Goal: Transaction & Acquisition: Book appointment/travel/reservation

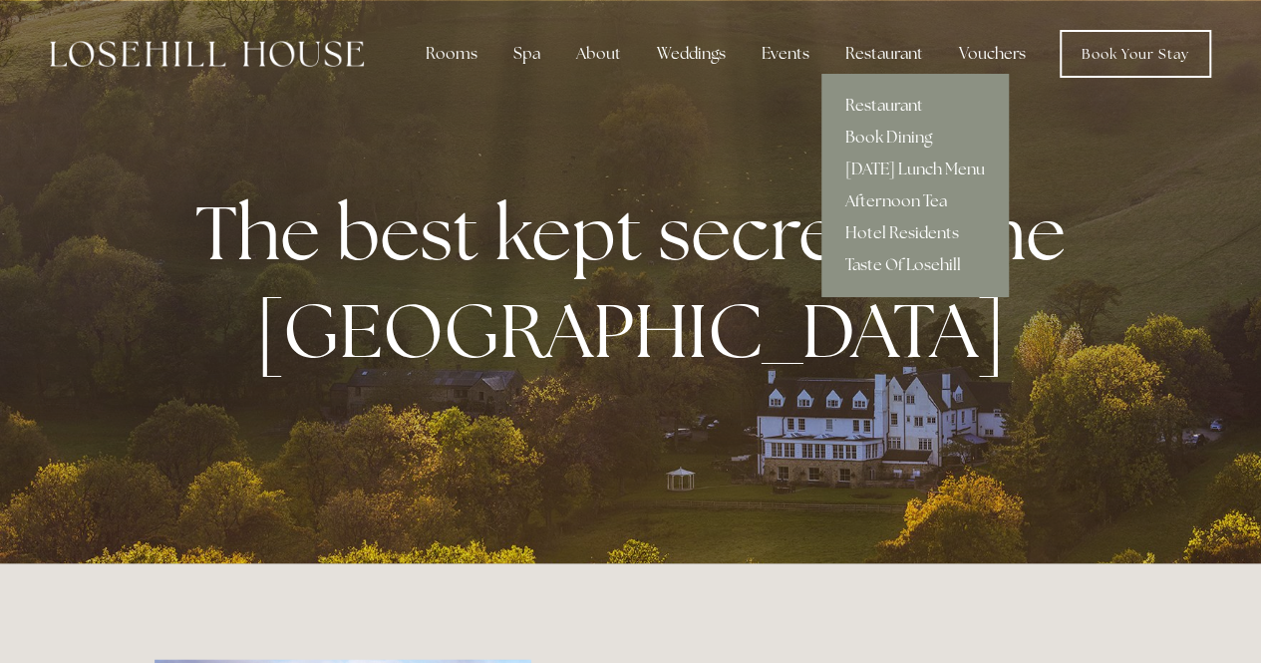
click at [868, 101] on link "Restaurant" at bounding box center [915, 106] width 187 height 32
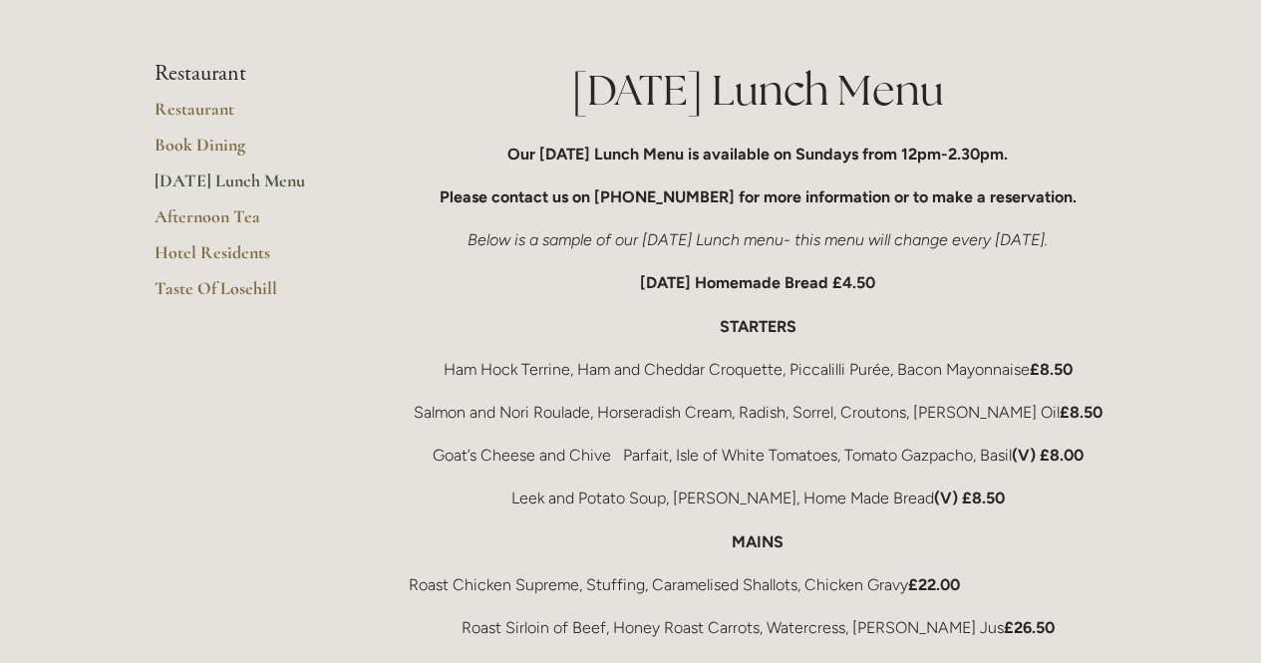
scroll to position [389, 0]
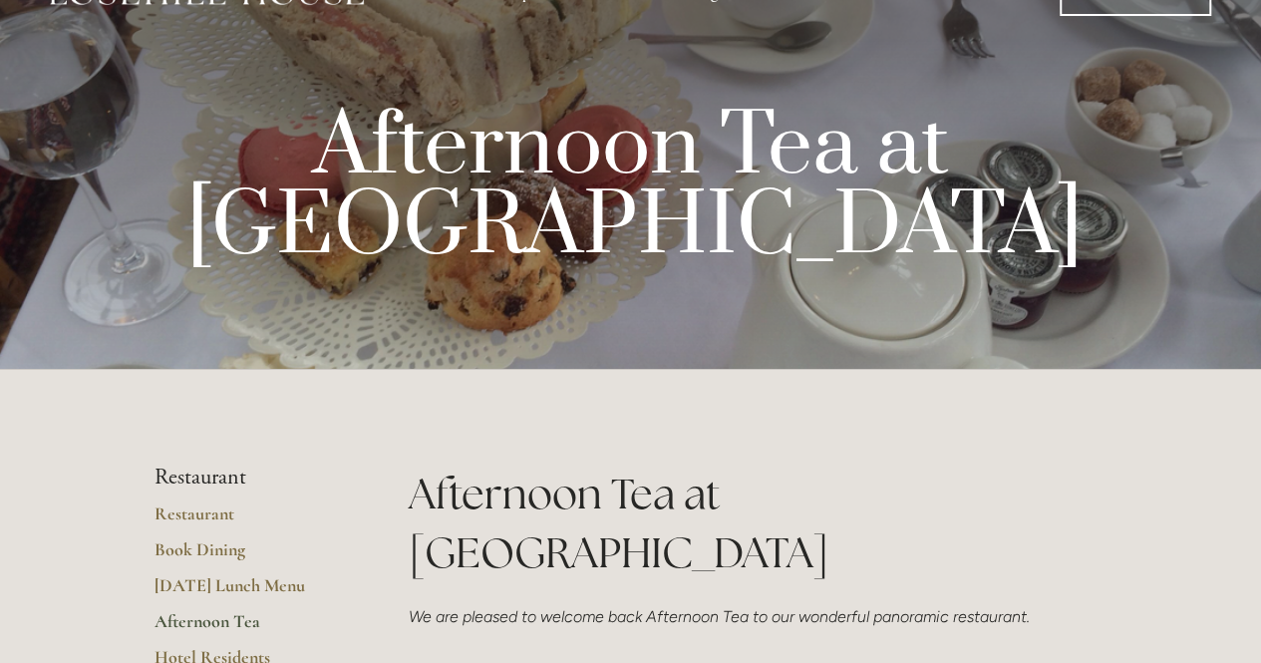
scroll to position [30, 0]
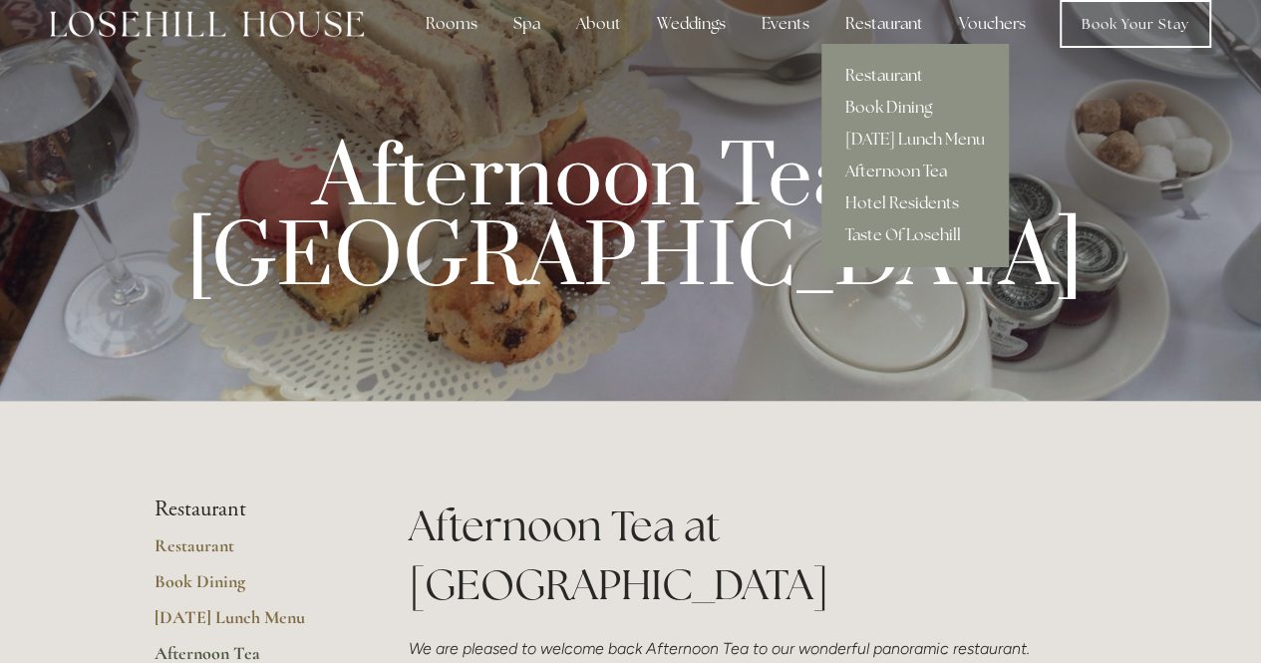
click at [864, 69] on link "Restaurant" at bounding box center [915, 76] width 187 height 32
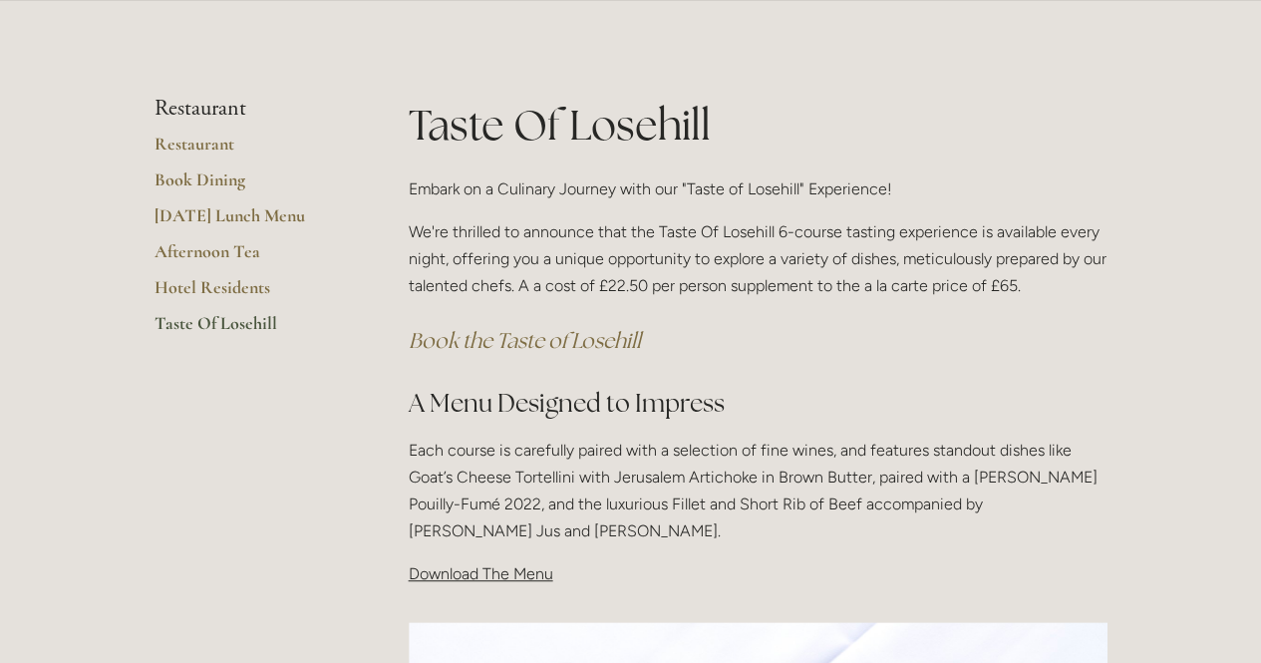
scroll to position [295, 0]
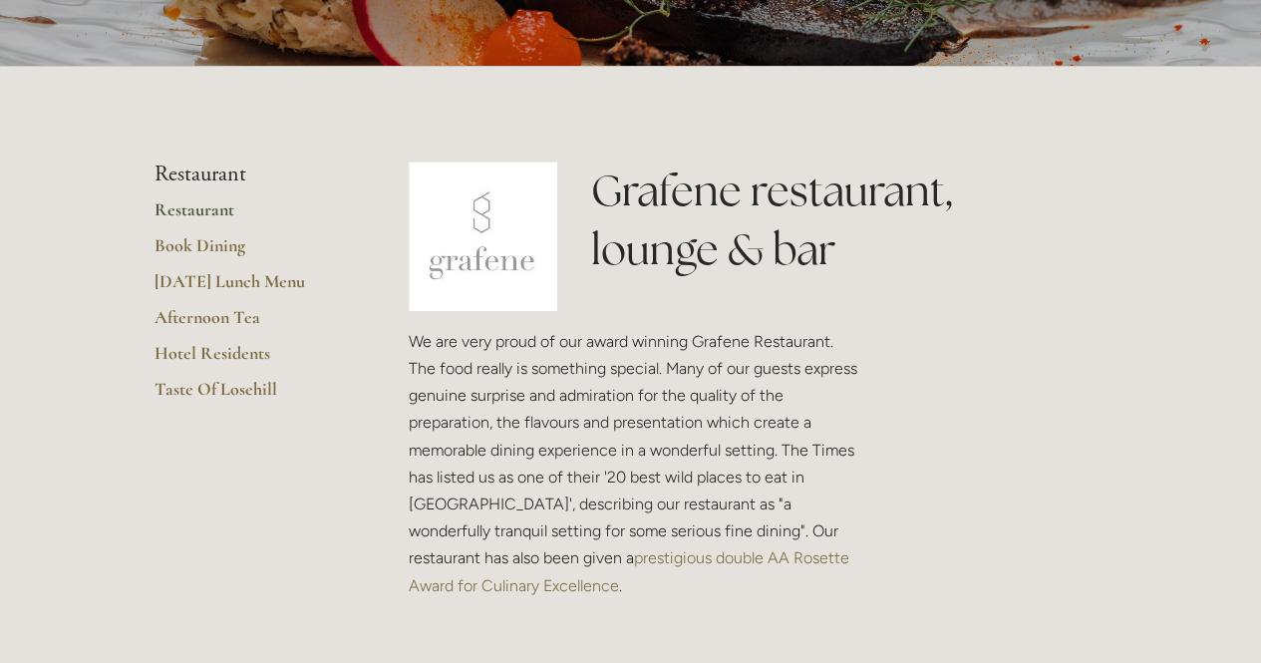
scroll to position [369, 0]
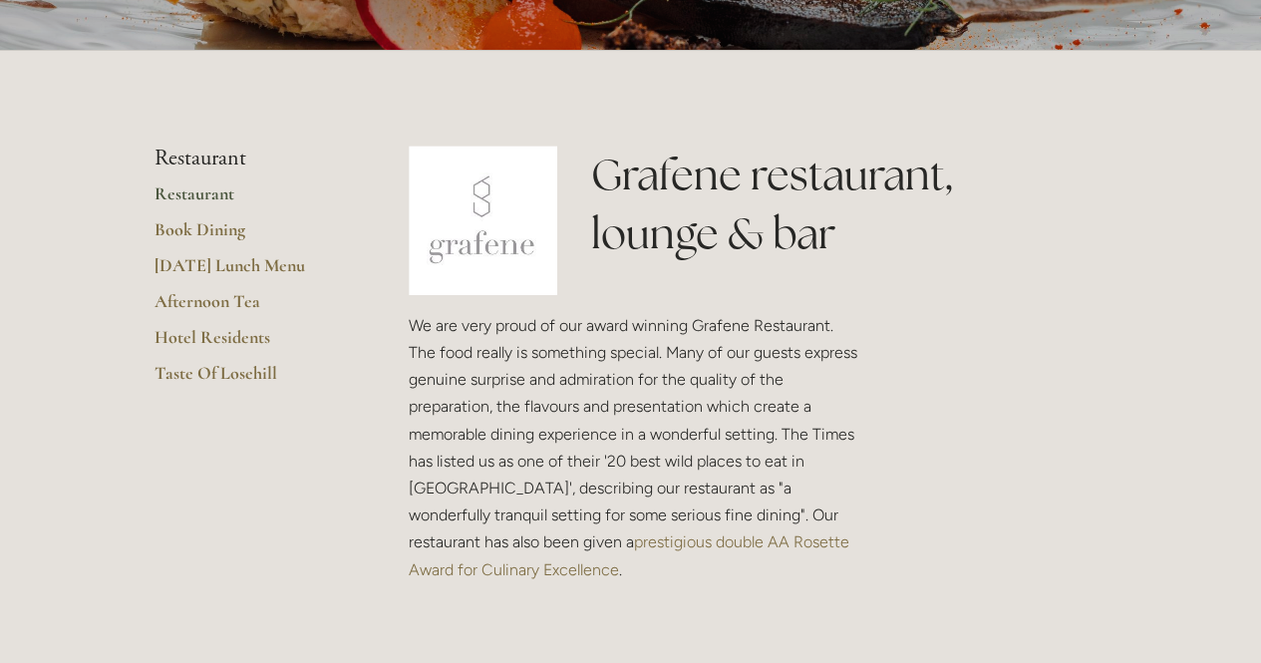
drag, startPoint x: 1269, startPoint y: 48, endPoint x: 1275, endPoint y: 79, distance: 31.5
click at [220, 224] on link "Book Dining" at bounding box center [250, 236] width 190 height 36
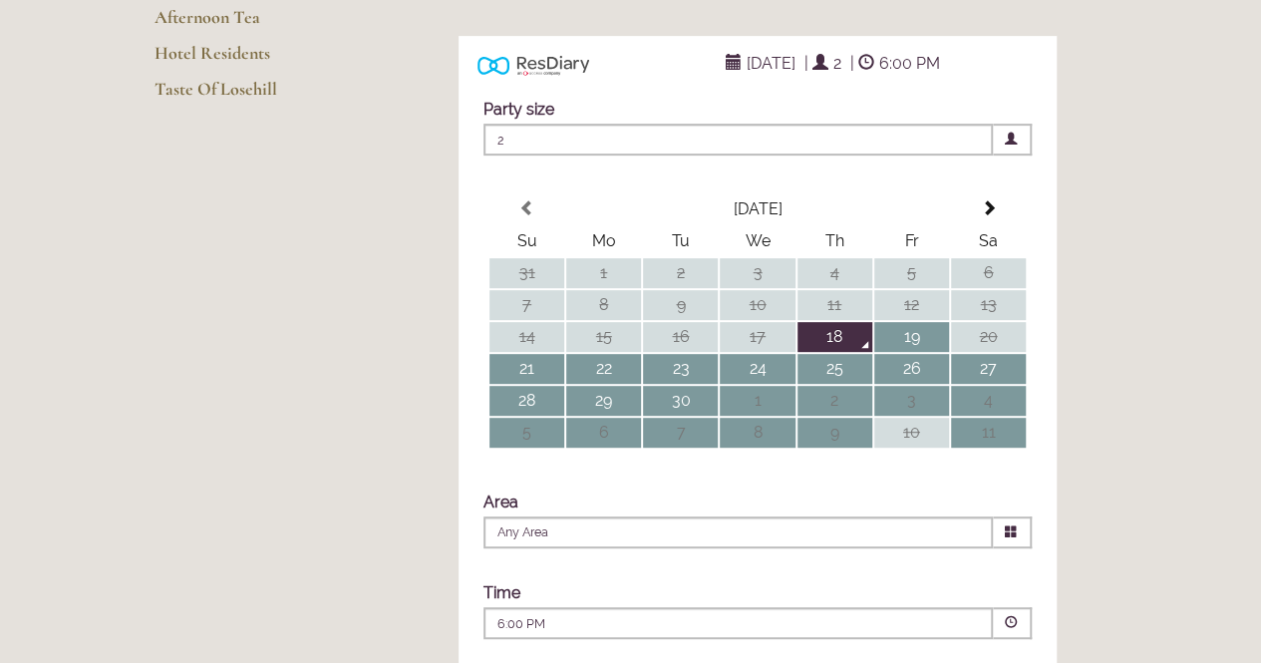
scroll to position [399, 0]
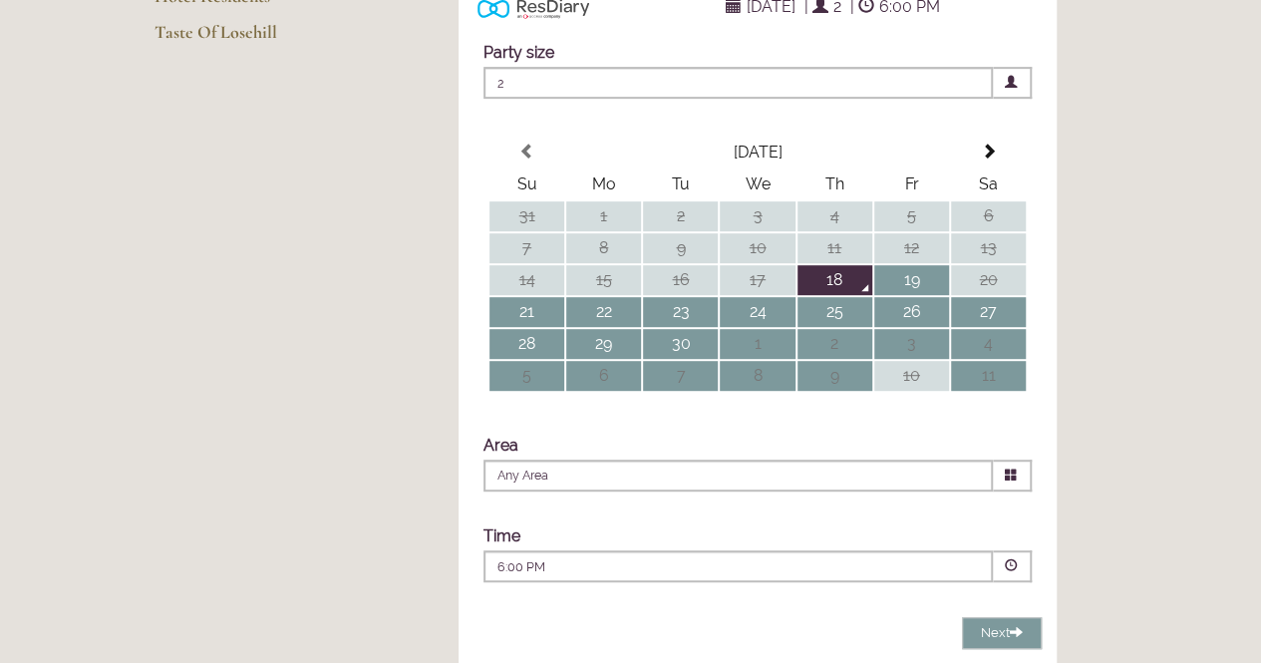
click at [523, 99] on span "2" at bounding box center [739, 83] width 510 height 32
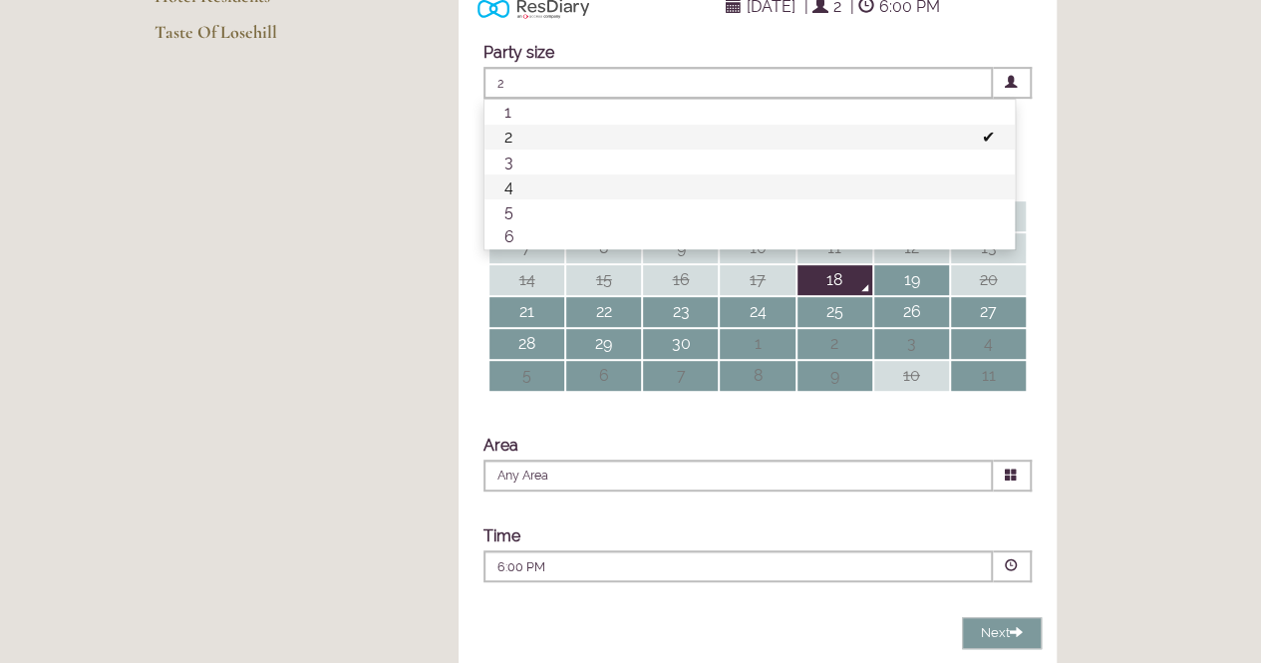
click at [519, 199] on li "4" at bounding box center [750, 187] width 531 height 25
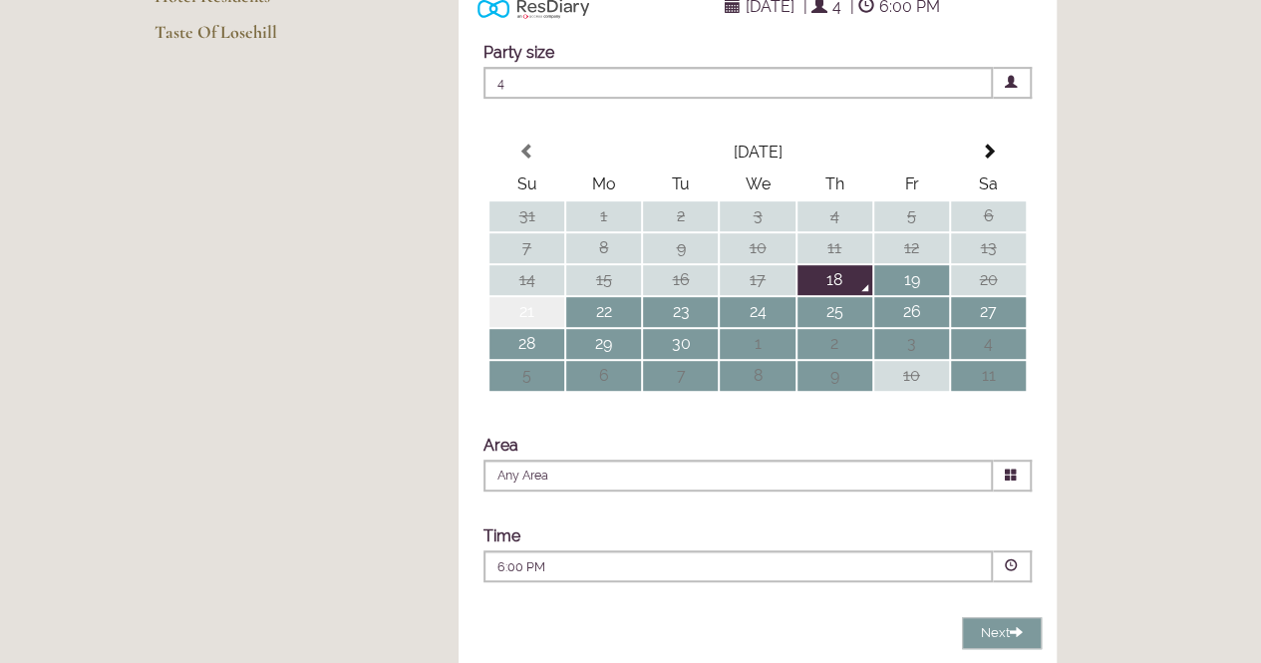
click at [529, 327] on td "21" at bounding box center [527, 312] width 75 height 30
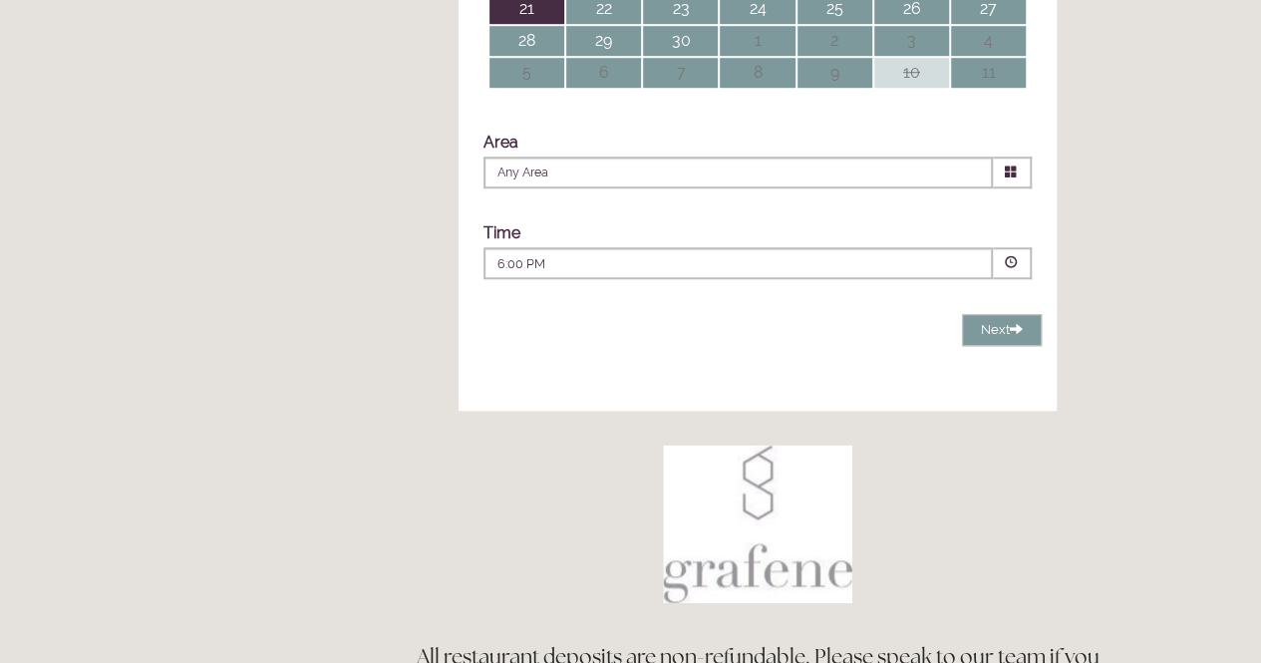
scroll to position [708, 0]
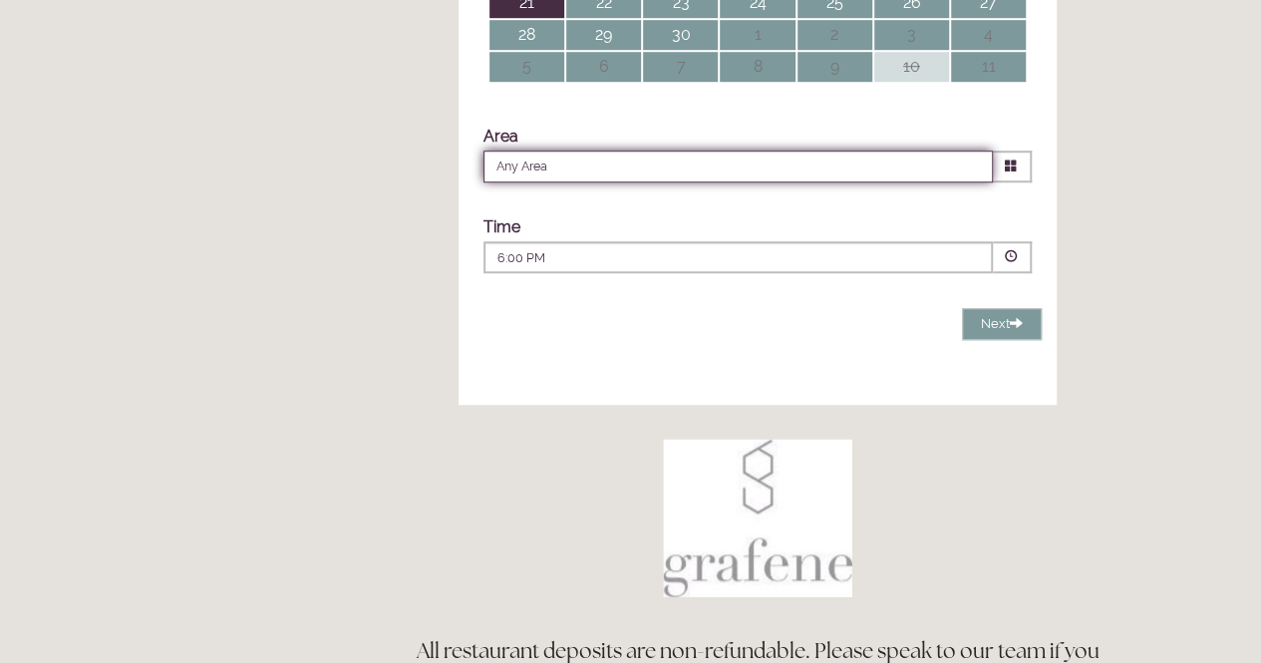
click at [539, 182] on input "Any Area" at bounding box center [739, 167] width 510 height 32
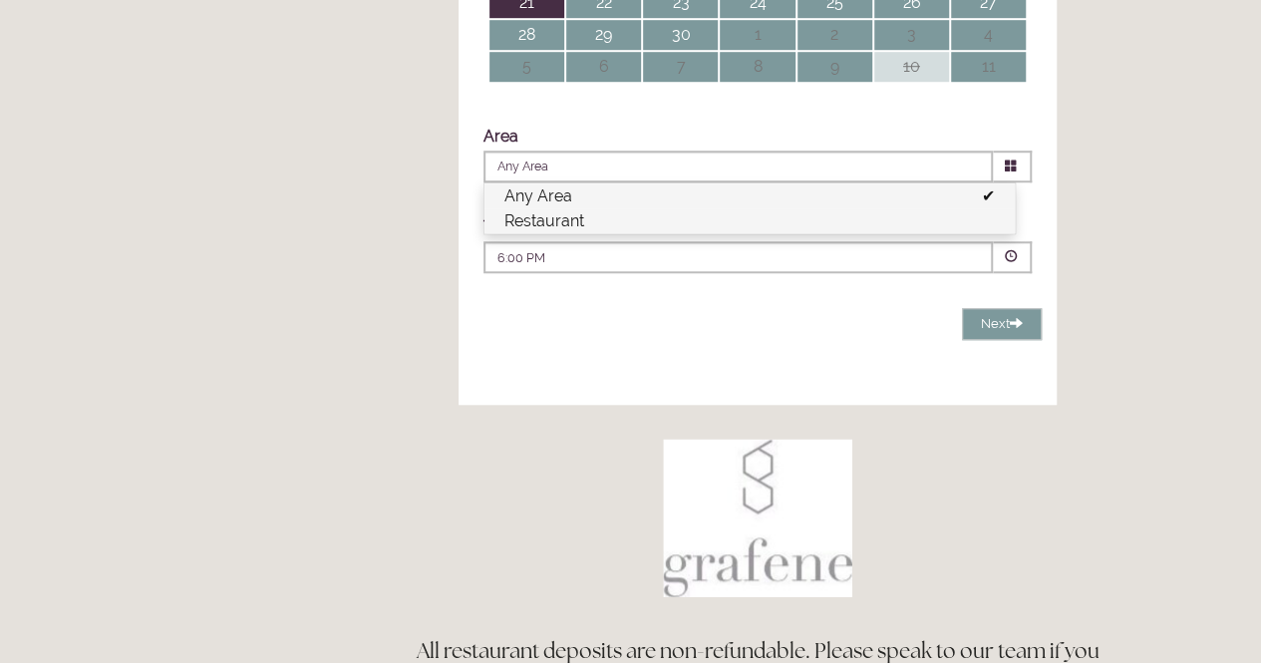
click at [554, 233] on li "Restaurant" at bounding box center [750, 220] width 531 height 25
type input "Restaurant"
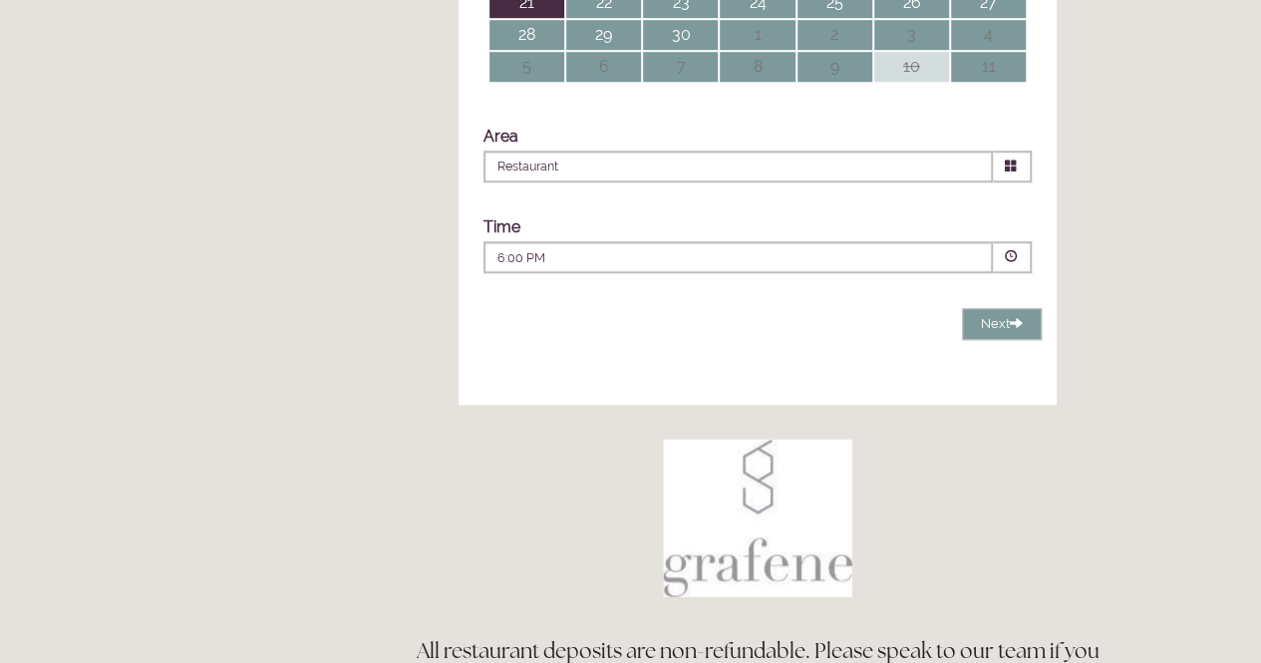
click at [948, 276] on div "6:00 PM Combined Shape Join Standby List" at bounding box center [739, 262] width 482 height 27
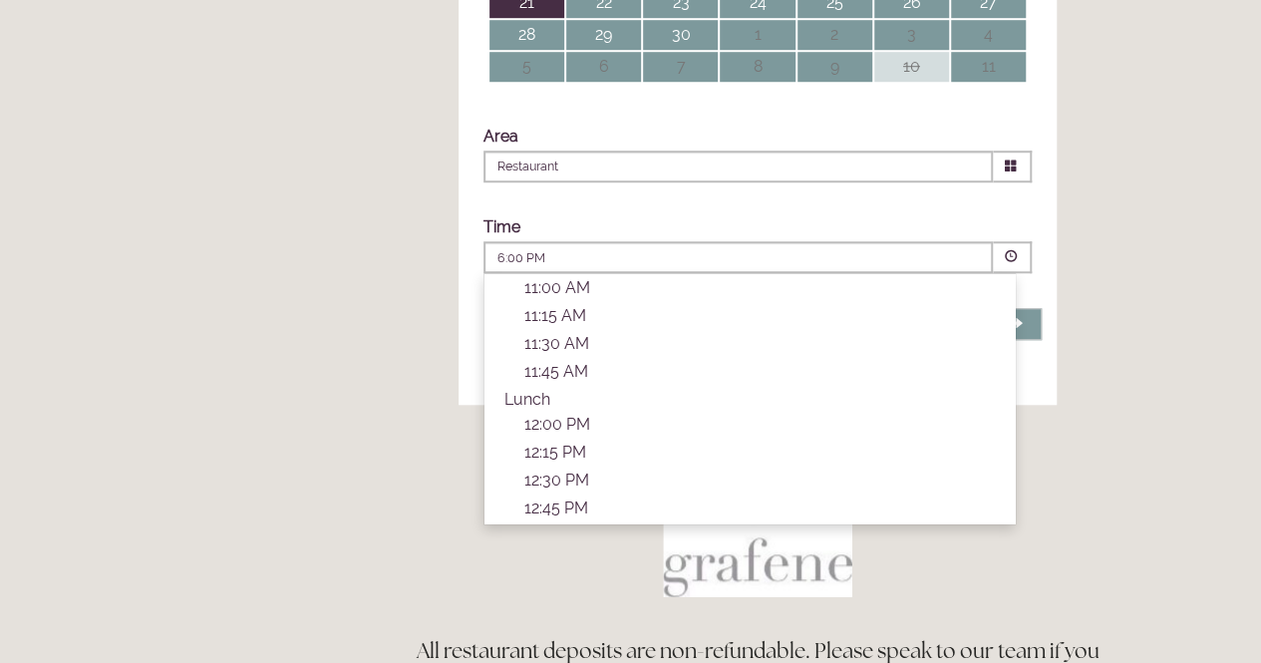
scroll to position [101, 0]
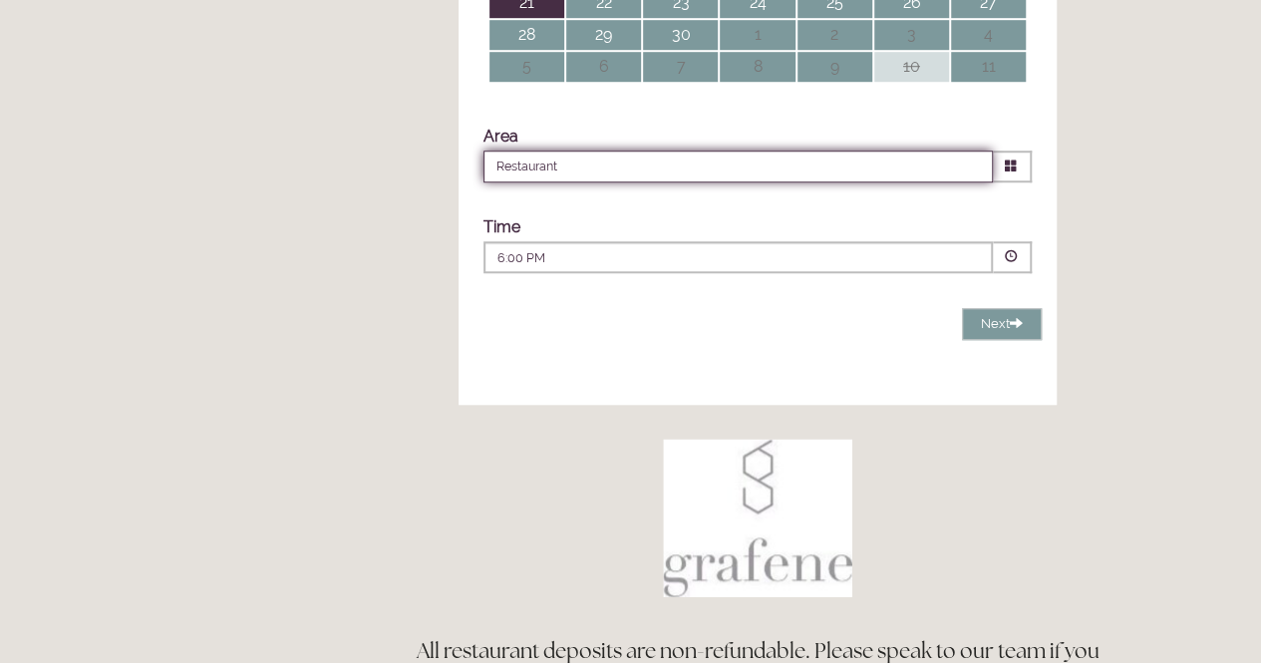
click at [685, 182] on input "Restaurant" at bounding box center [739, 167] width 510 height 32
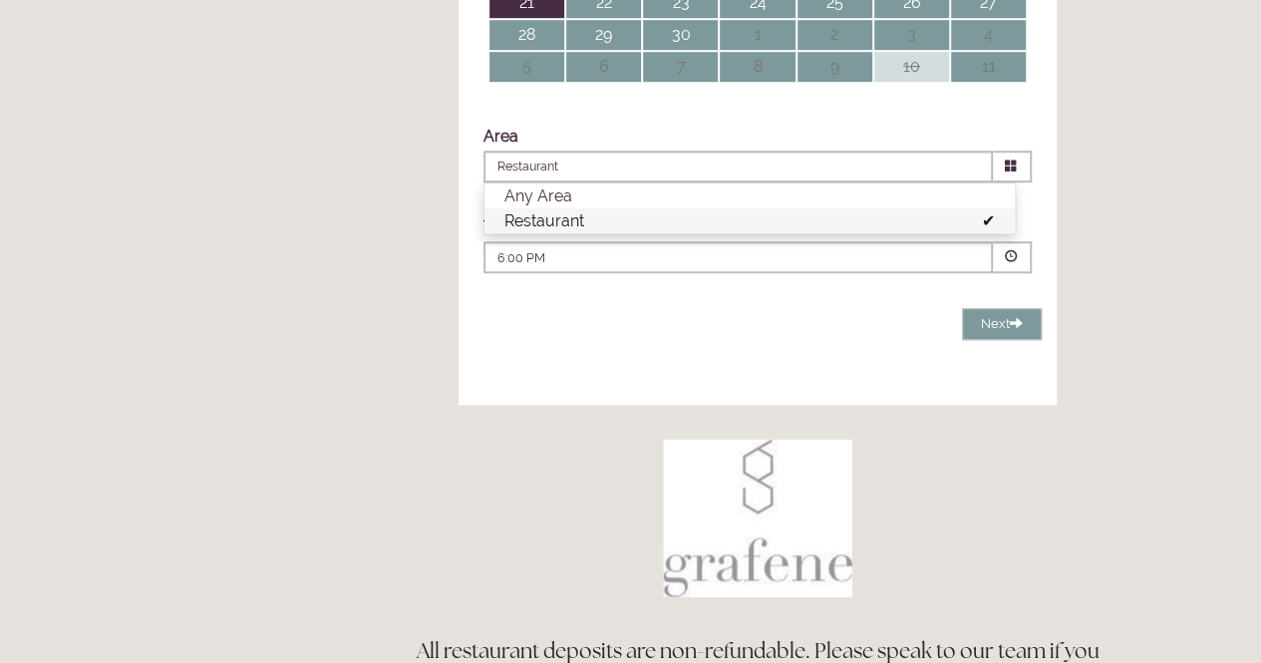
click at [642, 233] on li "Restaurant" at bounding box center [750, 220] width 531 height 25
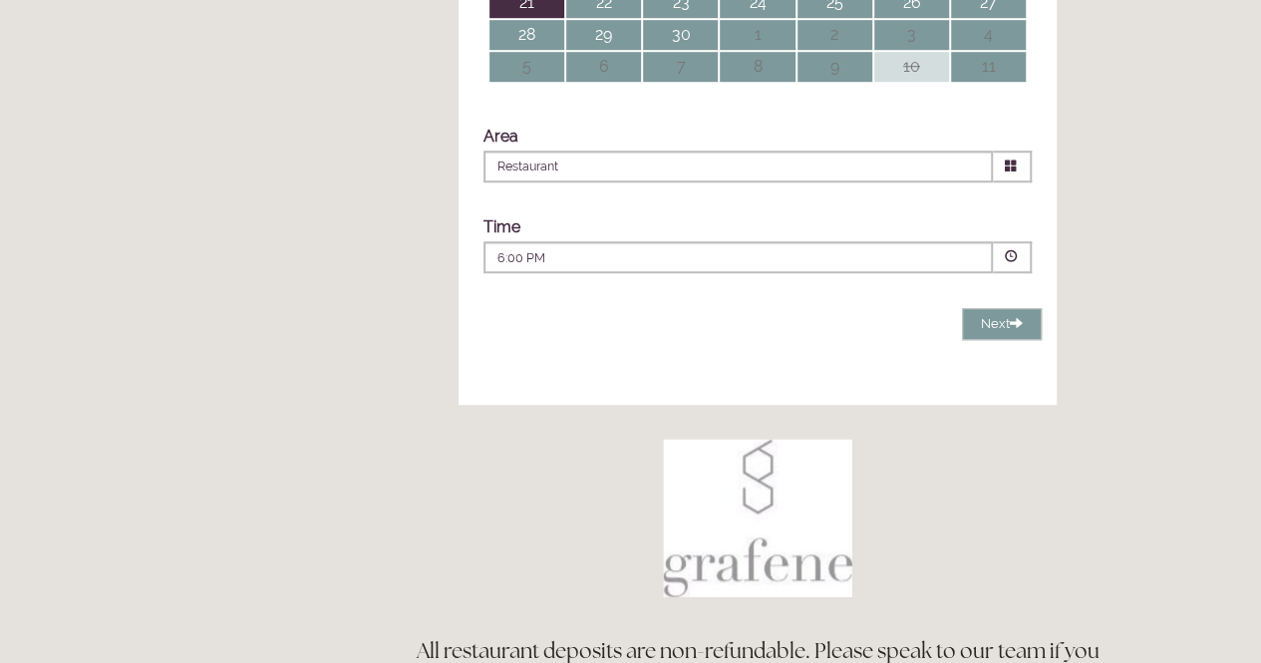
click at [976, 276] on div "6:00 PM Combined Shape Join Standby List" at bounding box center [739, 262] width 482 height 27
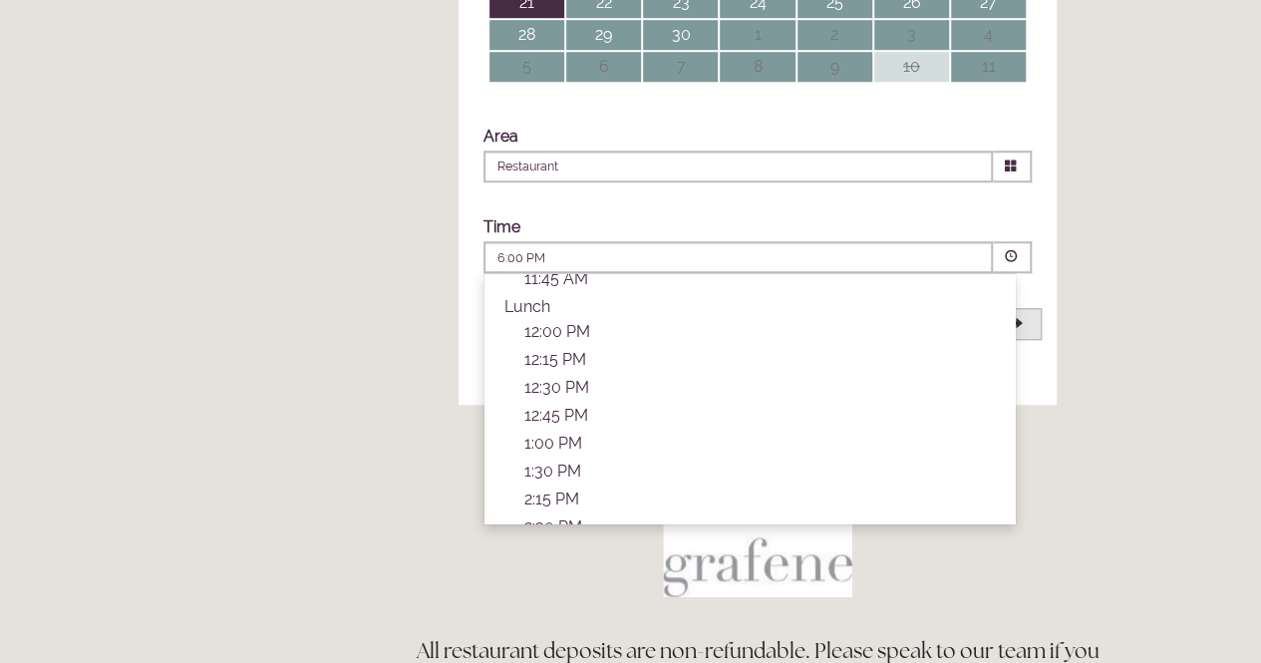
scroll to position [167, 0]
click at [580, 403] on p "12:30 PM" at bounding box center [760, 393] width 471 height 19
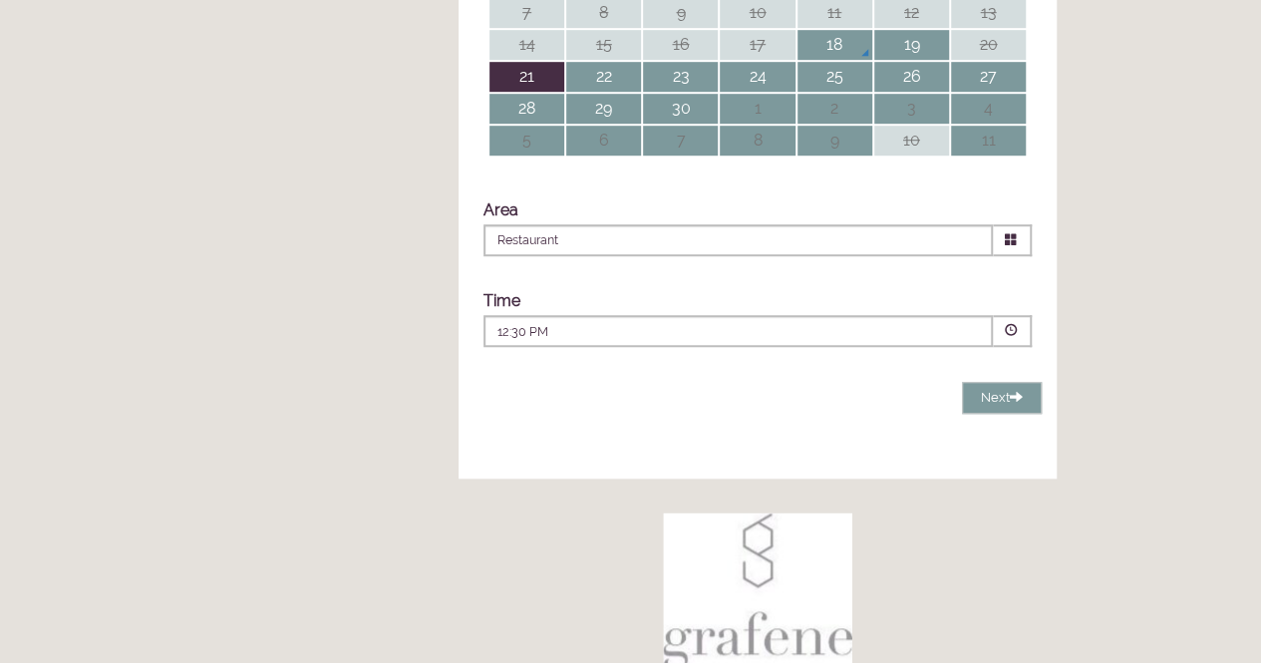
scroll to position [716, 0]
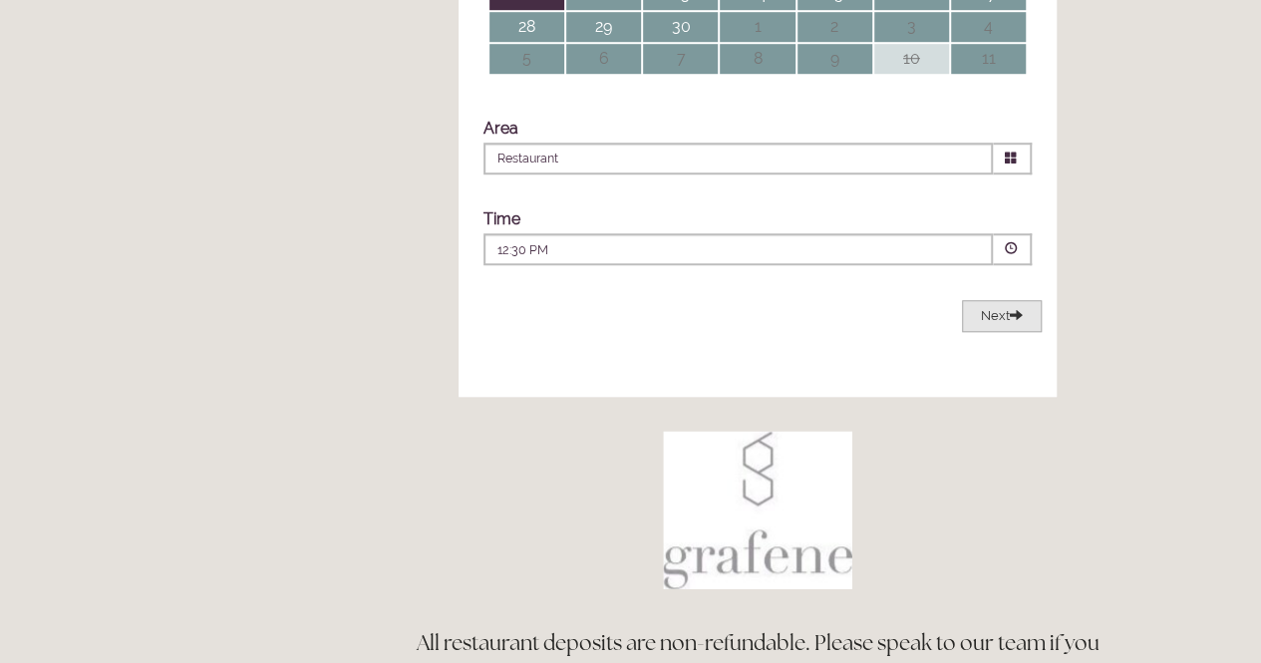
click at [997, 323] on span "Next" at bounding box center [1002, 315] width 42 height 15
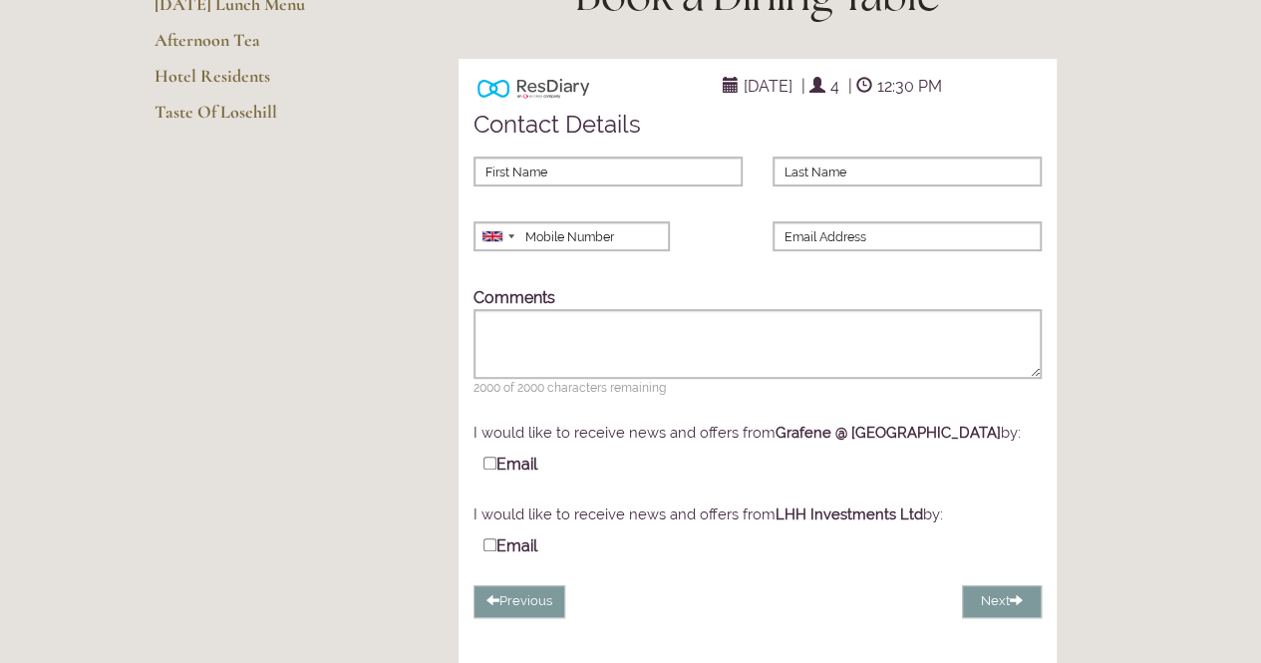
scroll to position [336, 0]
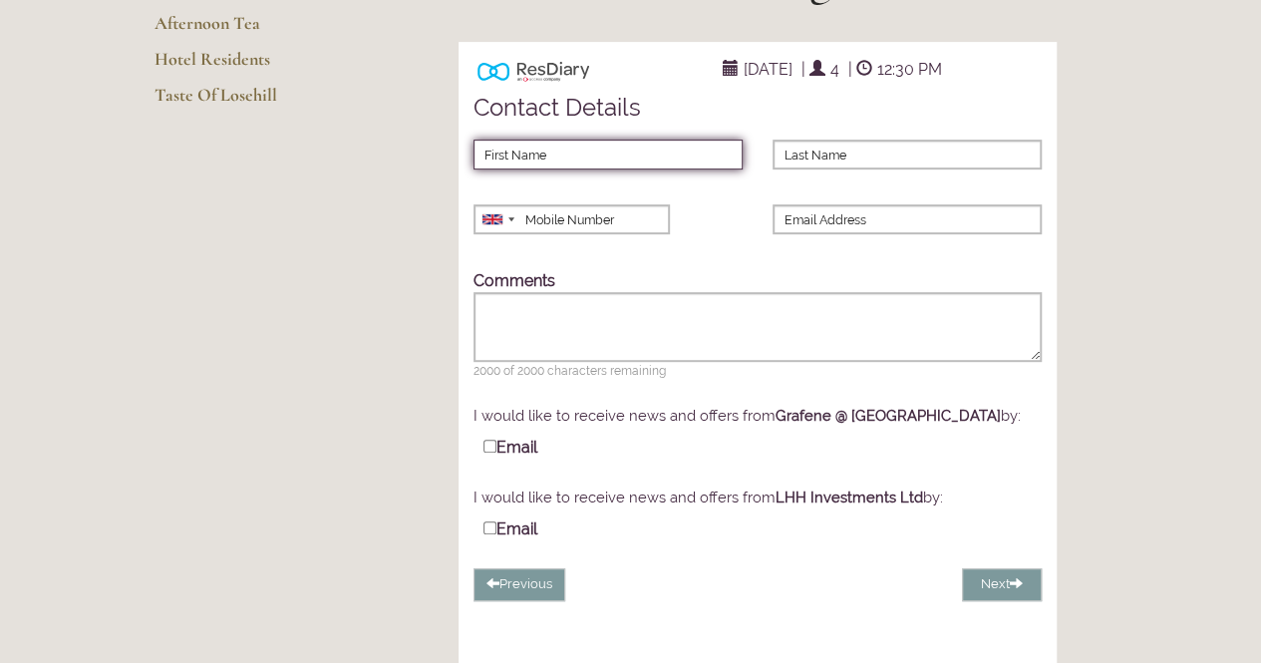
click at [578, 170] on input "First Name" at bounding box center [608, 155] width 269 height 30
type input "[PERSON_NAME]"
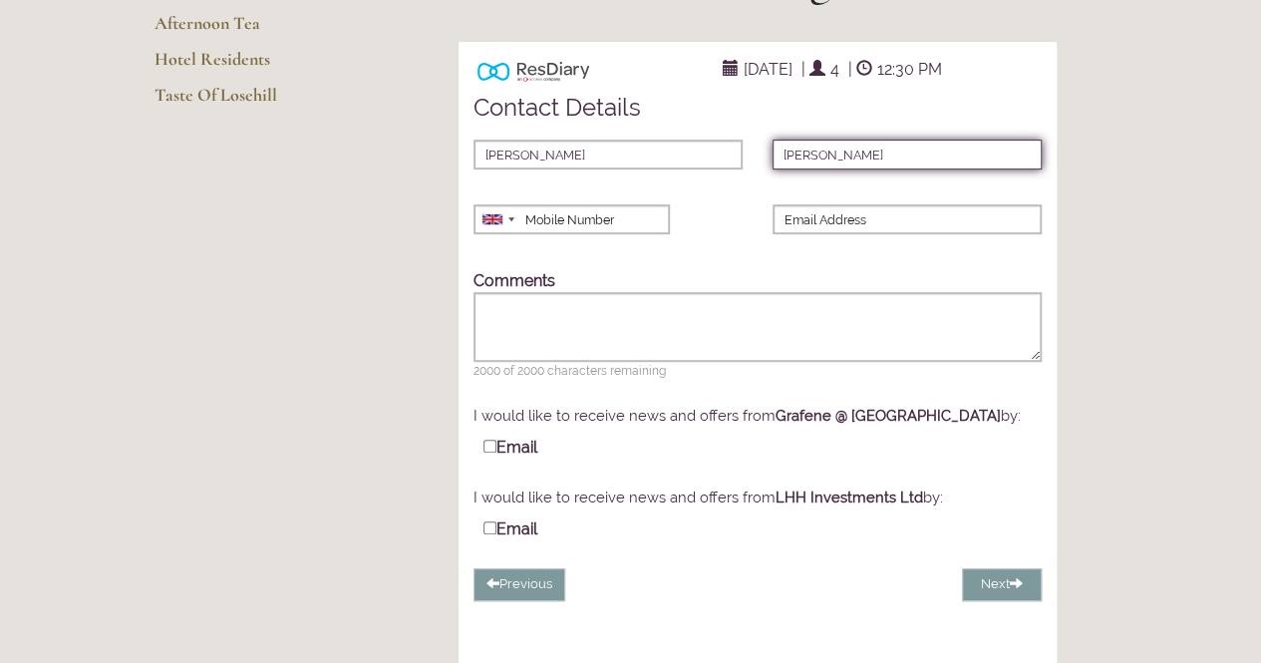
type input "[PERSON_NAME]"
click at [511, 221] on div at bounding box center [512, 219] width 6 height 4
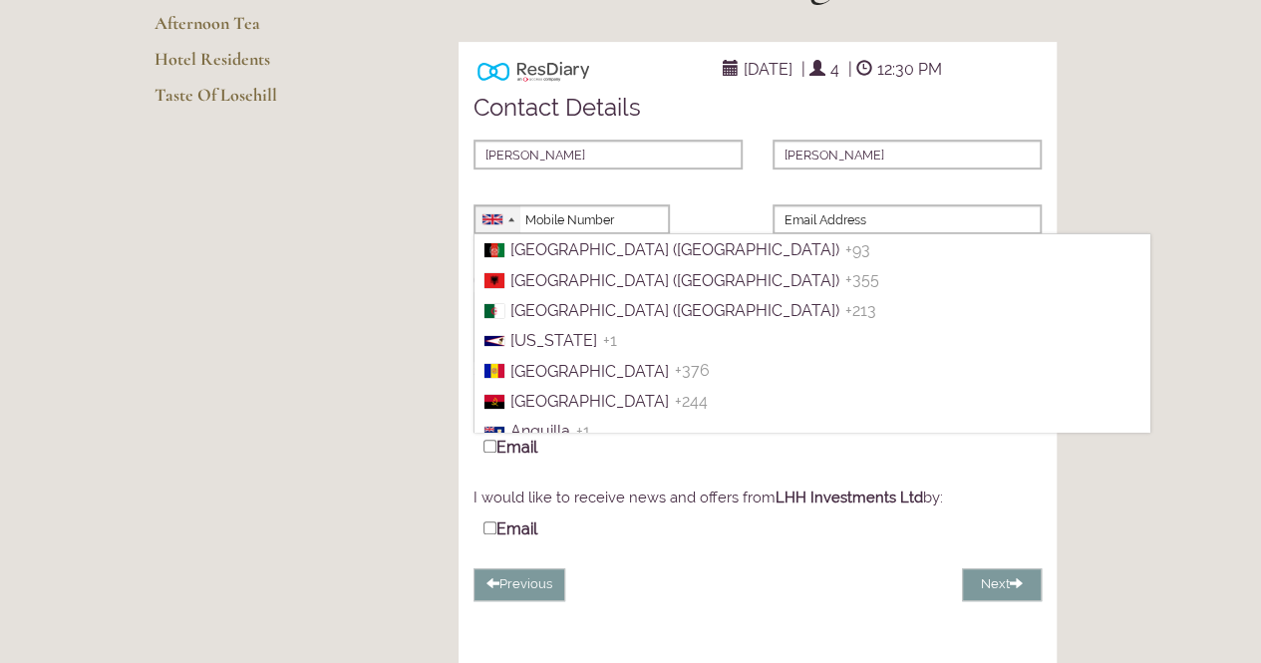
scroll to position [6981, 0]
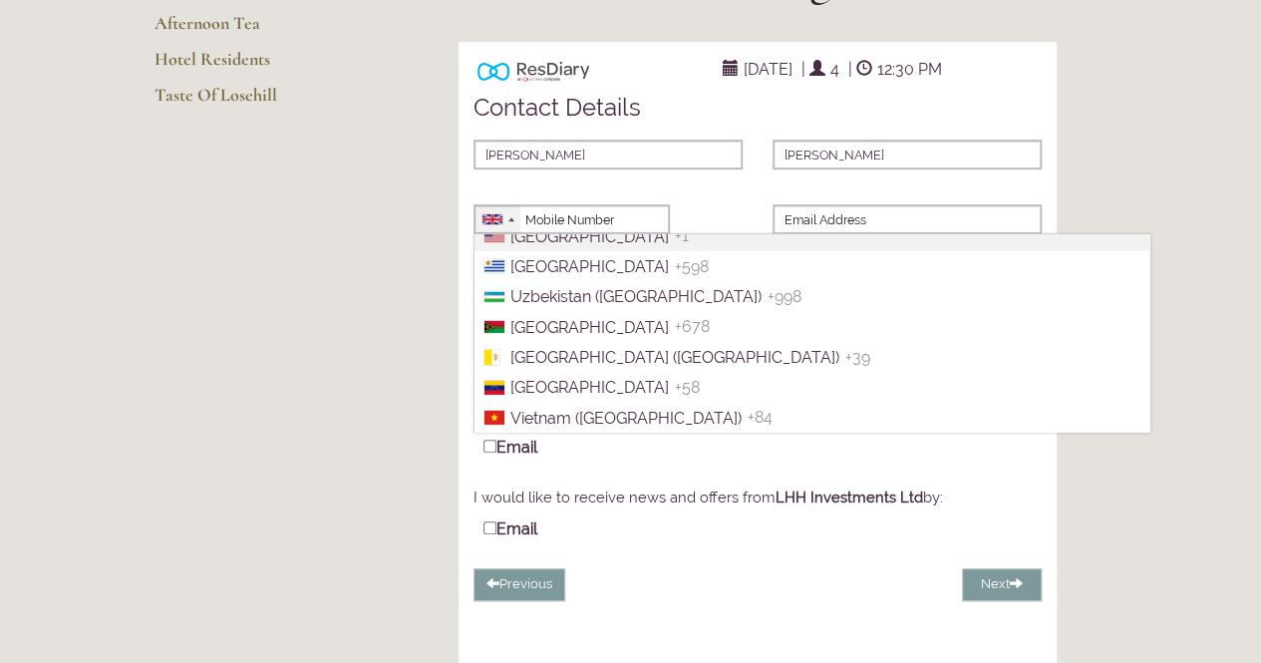
click at [539, 246] on span "[GEOGRAPHIC_DATA]" at bounding box center [590, 236] width 159 height 19
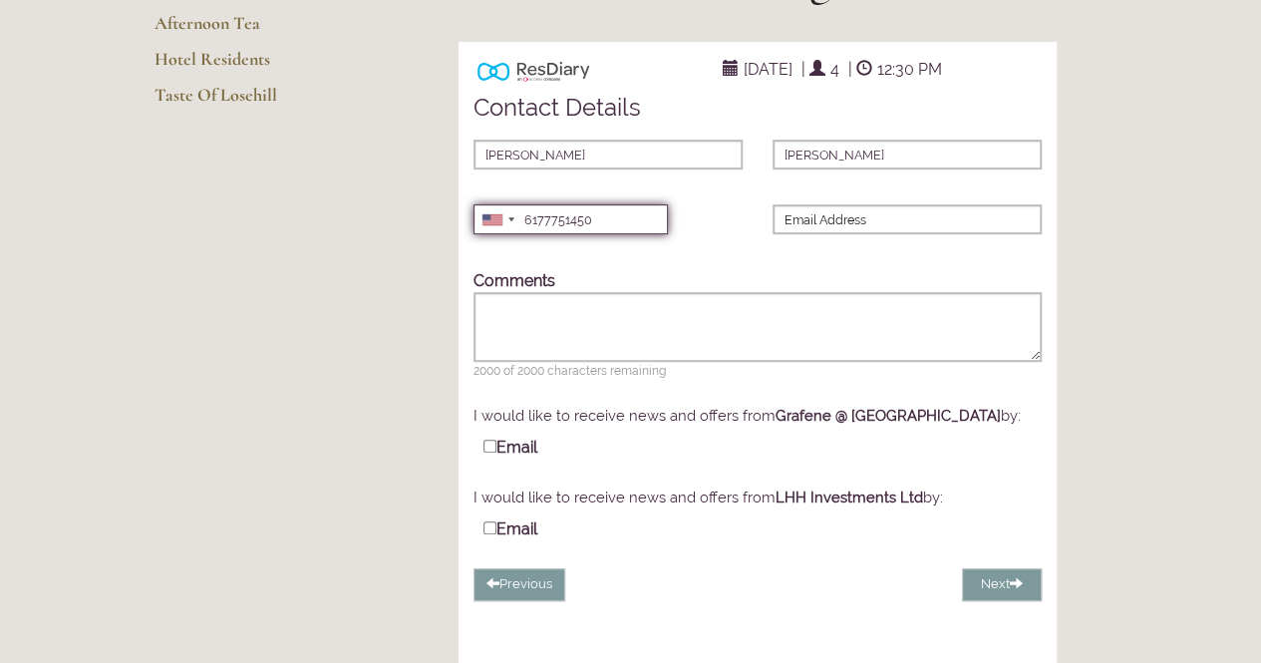
type input "6177751450"
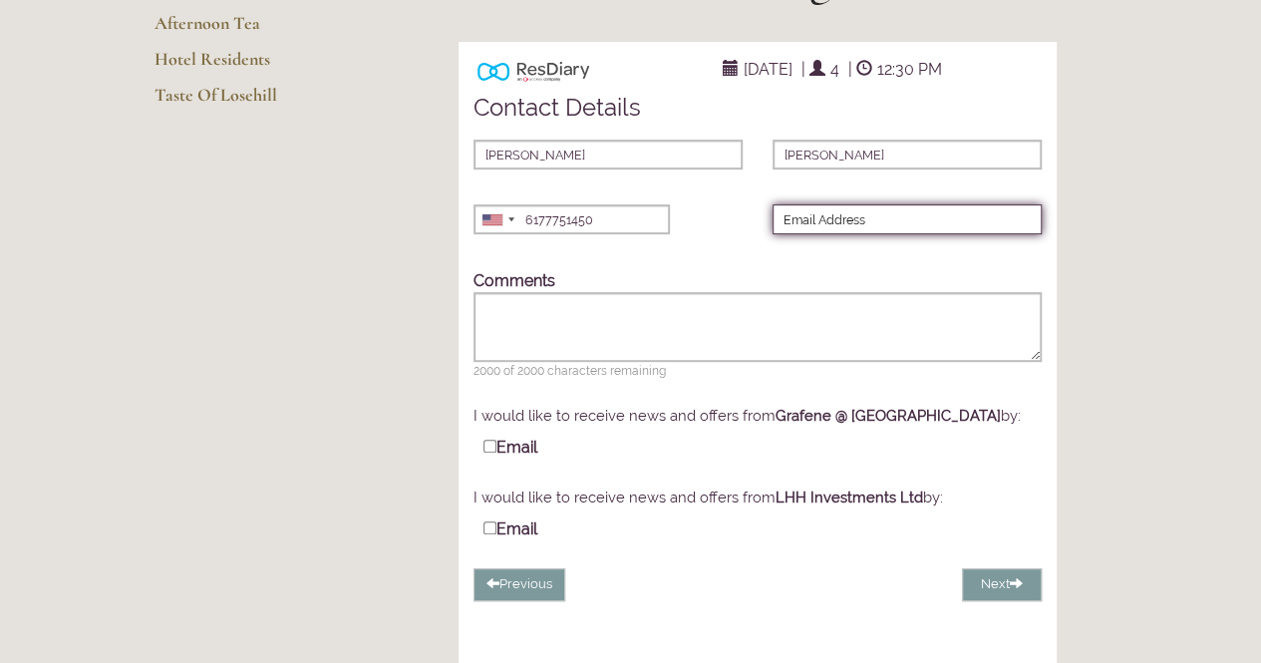
click at [807, 234] on input "Email Address" at bounding box center [907, 219] width 269 height 30
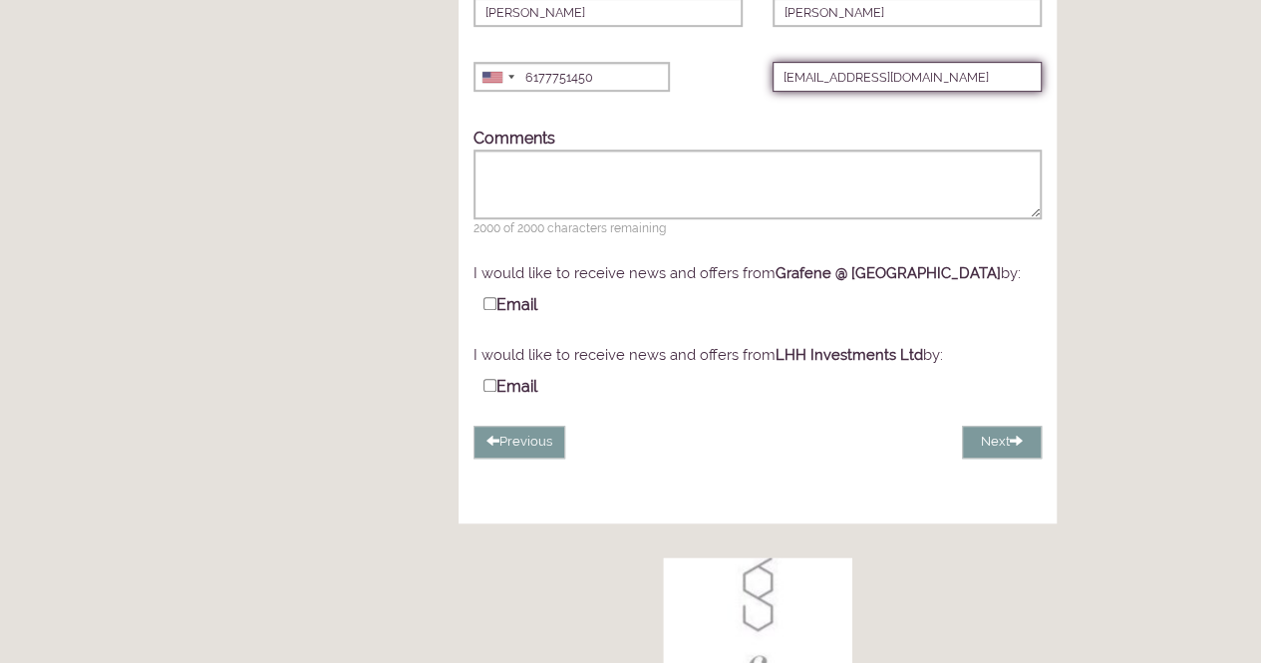
scroll to position [509, 0]
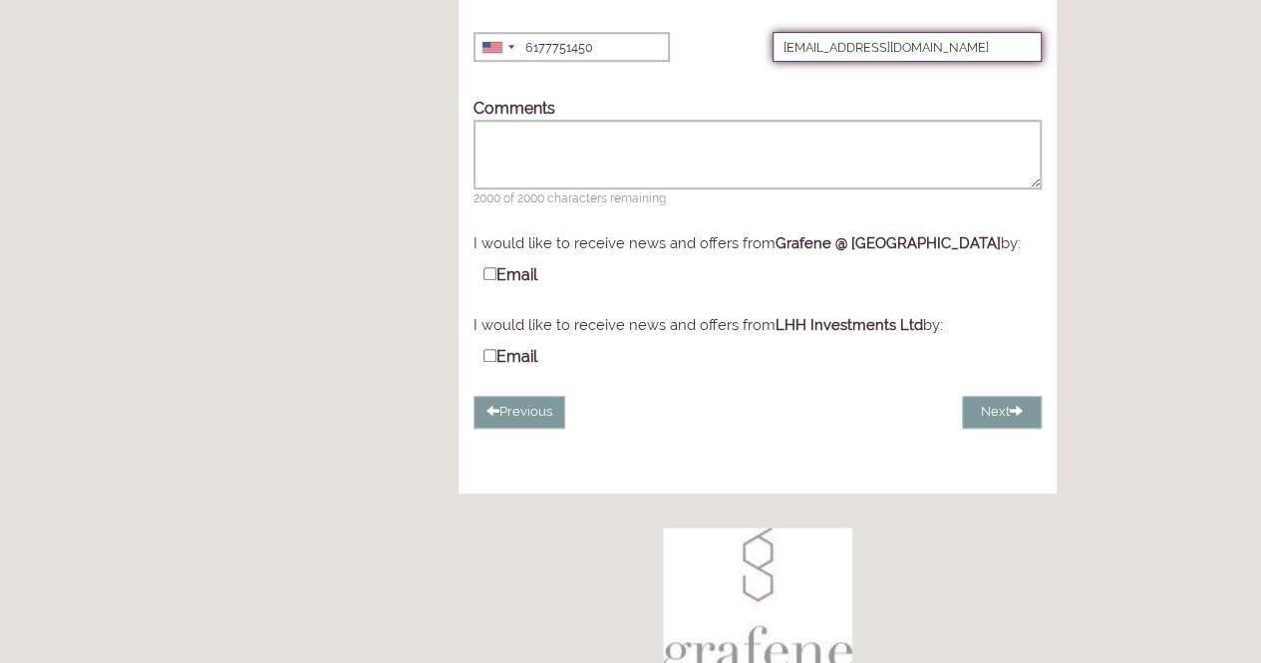
type input "[EMAIL_ADDRESS][DOMAIN_NAME]"
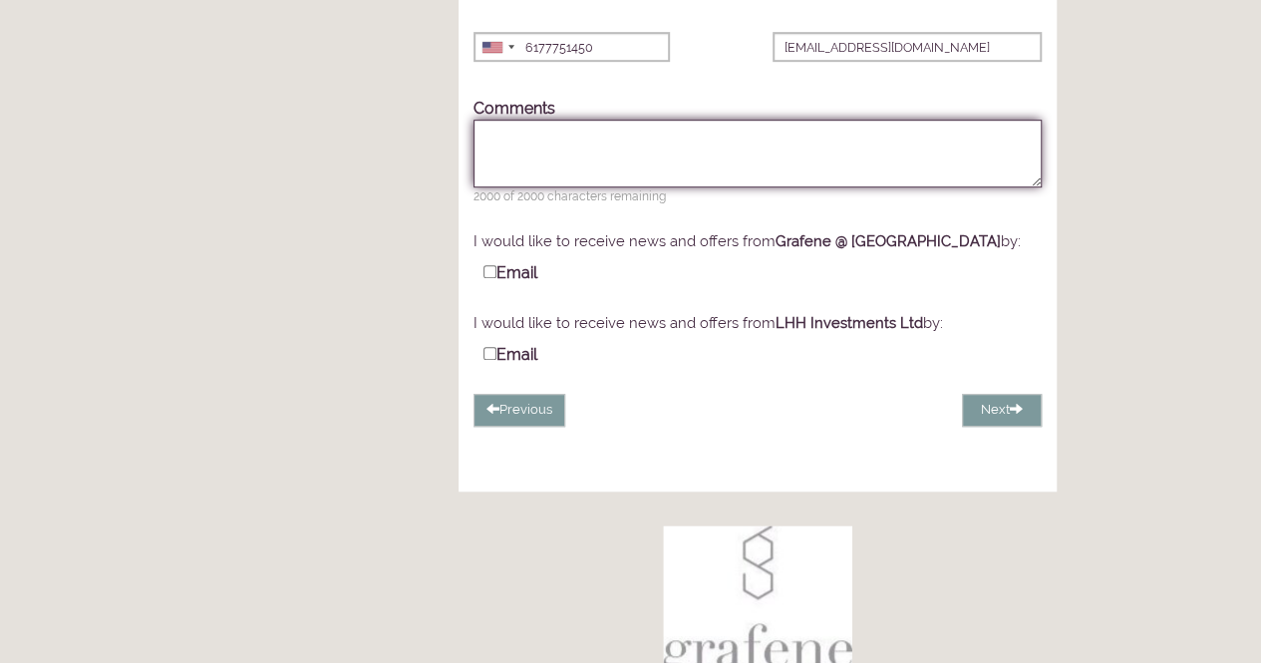
click at [701, 177] on textarea "Comments" at bounding box center [758, 154] width 568 height 68
type textarea "W"
drag, startPoint x: 943, startPoint y: 175, endPoint x: 889, endPoint y: 169, distance: 55.2
click at [889, 169] on textarea "If possible, we would like to be seated along the windows, so we can experience…" at bounding box center [758, 154] width 568 height 68
type textarea "If possible, we would like to be seated along the windows, so we can enjoy the …"
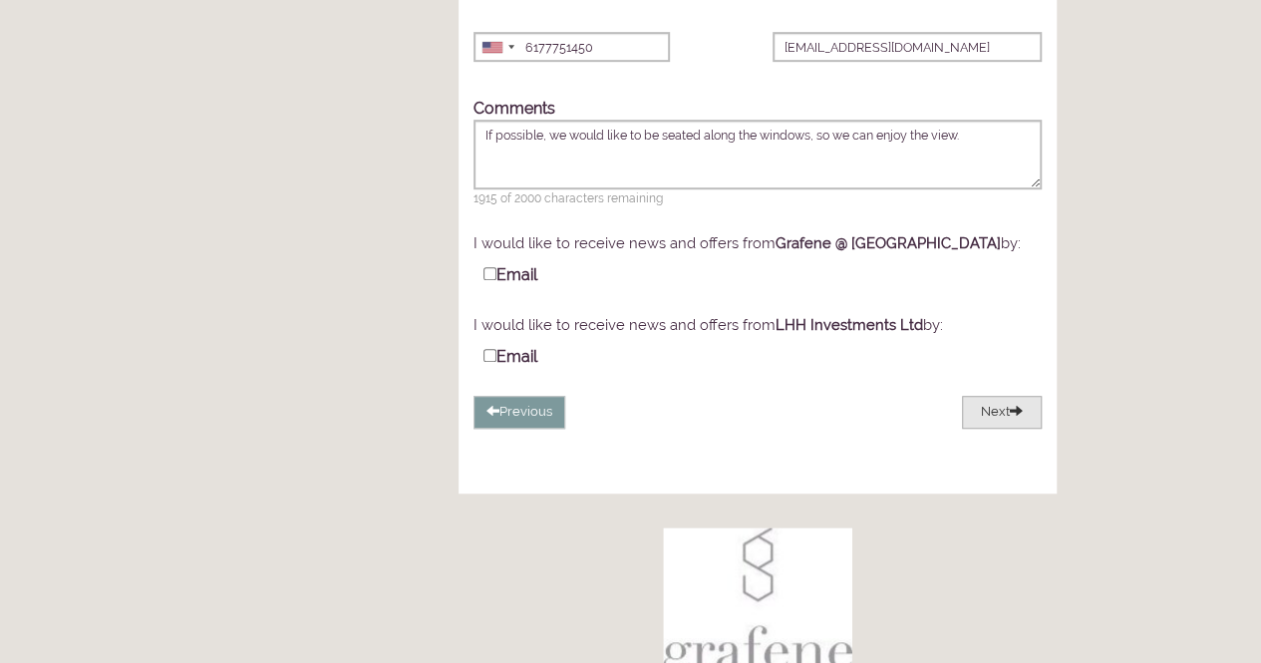
click at [986, 429] on button "Next" at bounding box center [1002, 412] width 80 height 33
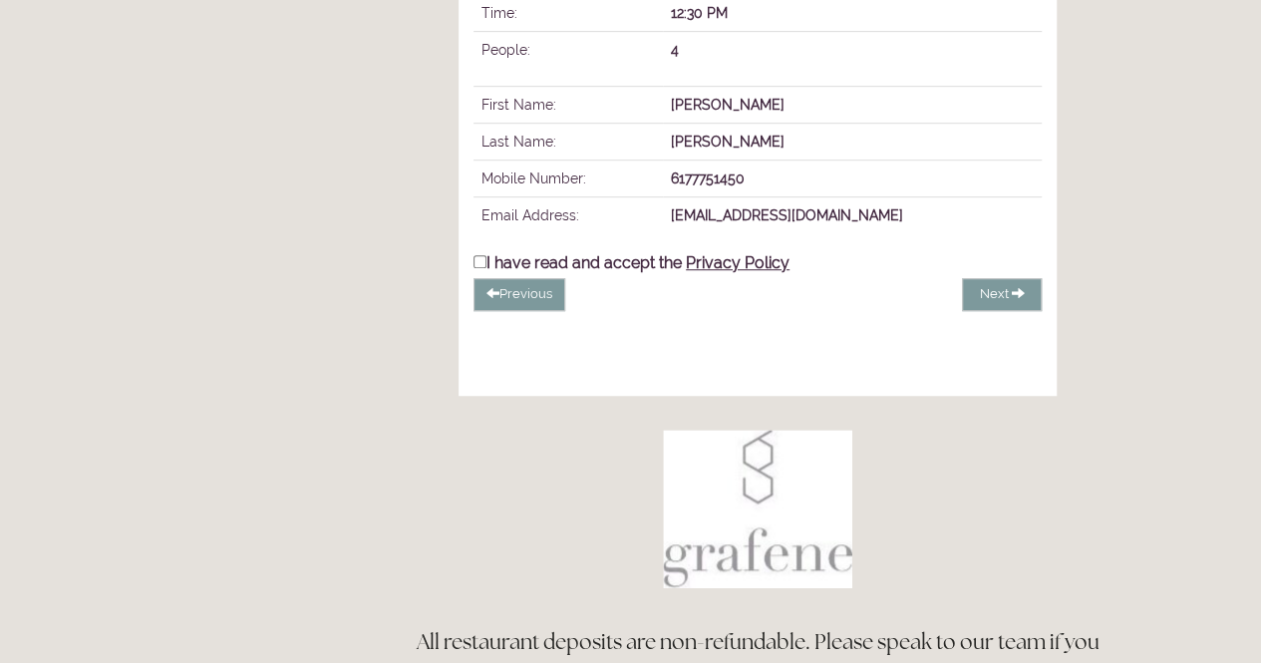
scroll to position [407, 0]
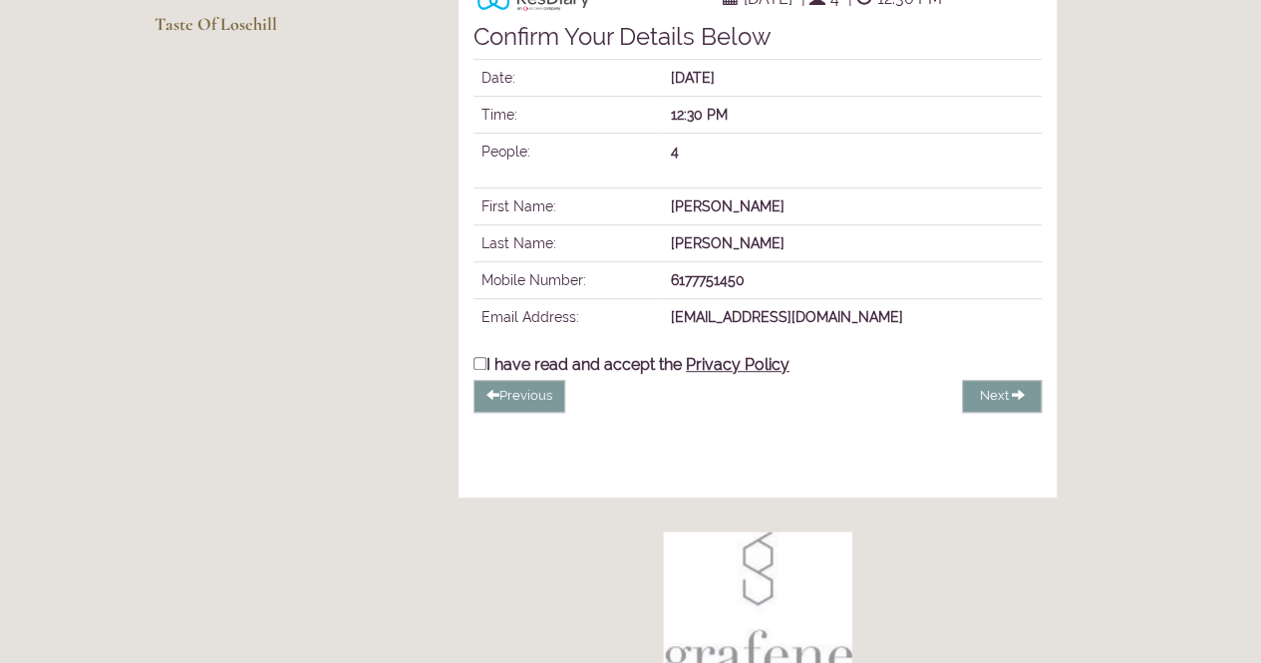
click at [475, 370] on input "I have read and accept the Privacy Policy" at bounding box center [480, 363] width 13 height 13
checkbox input "true"
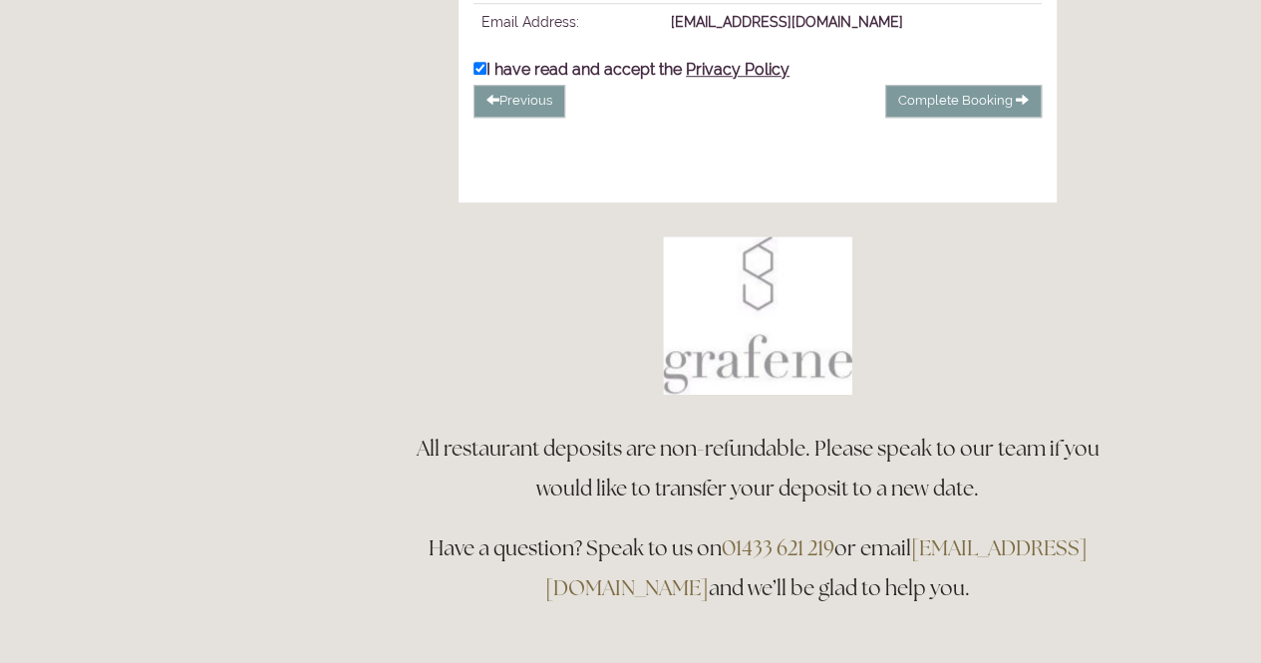
scroll to position [620, 0]
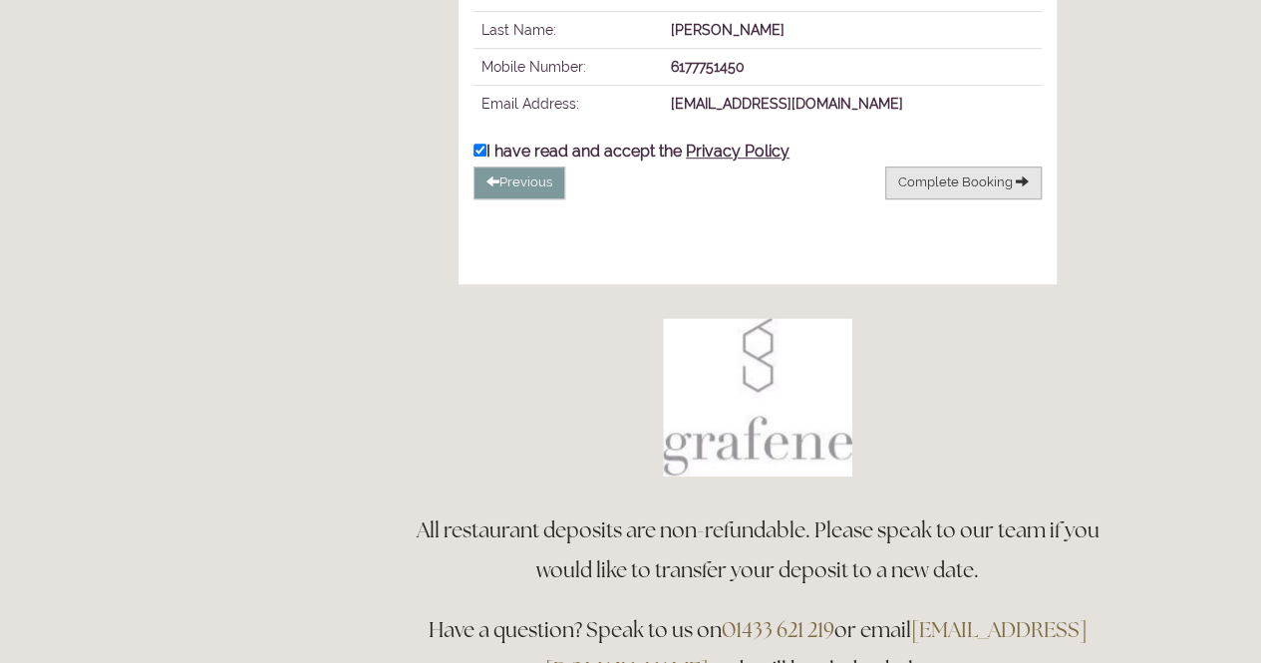
click at [925, 189] on span "Complete Booking" at bounding box center [955, 182] width 115 height 15
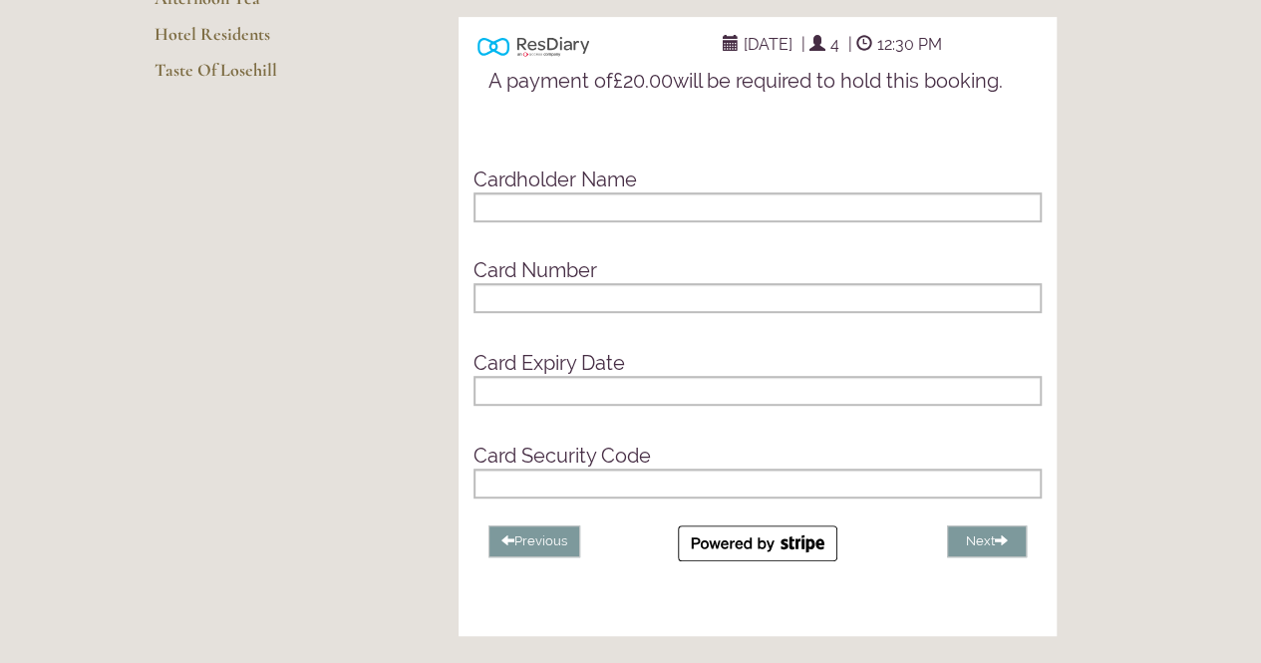
scroll to position [405, 0]
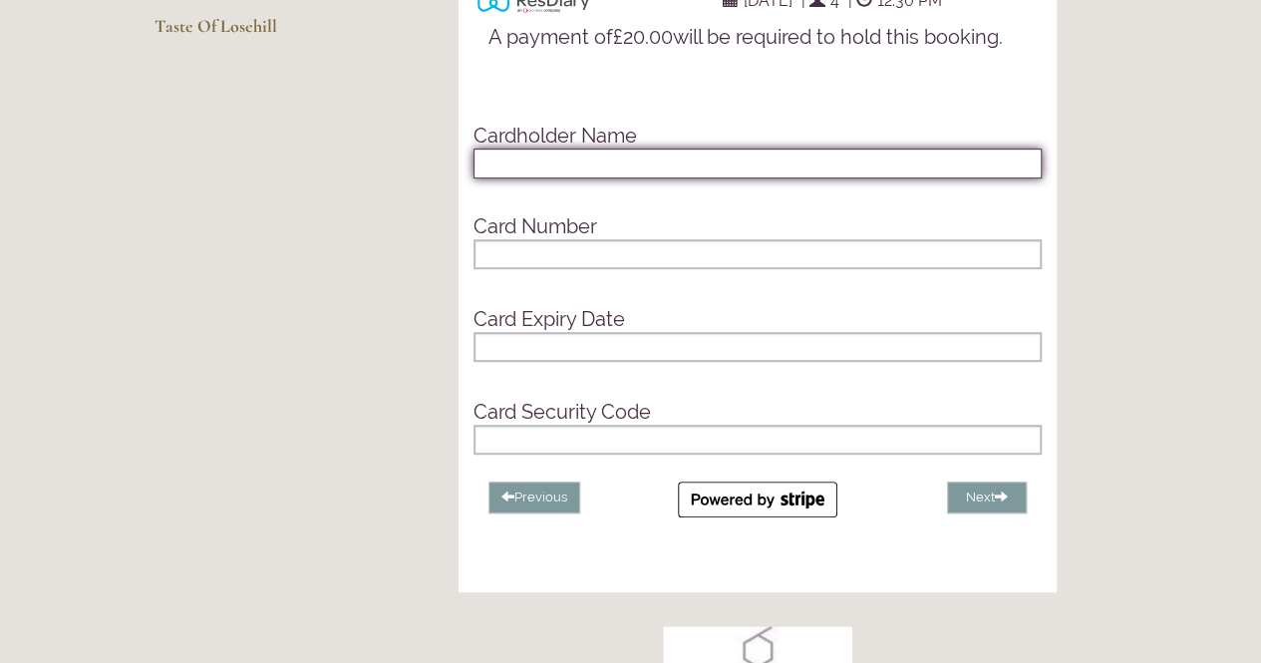
click at [575, 179] on input "text" at bounding box center [758, 164] width 568 height 30
type input "[PERSON_NAME]"
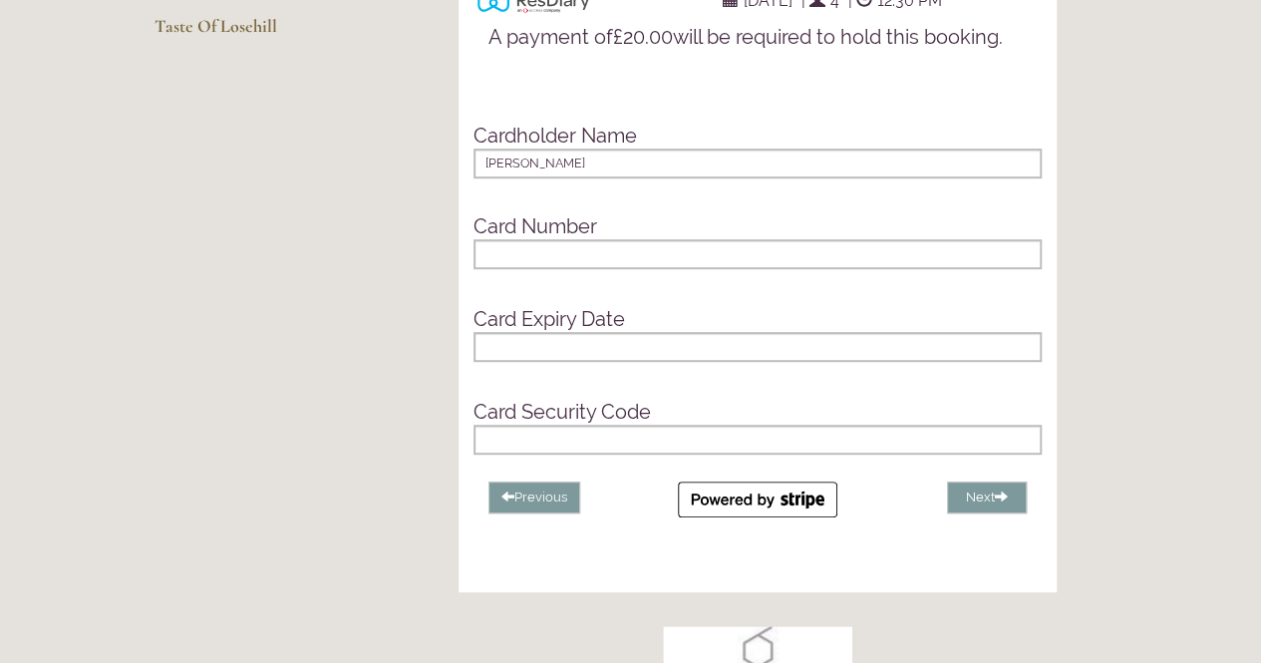
click at [569, 269] on div at bounding box center [758, 254] width 568 height 30
click at [536, 362] on div at bounding box center [758, 347] width 568 height 30
click at [981, 515] on button "Next" at bounding box center [987, 498] width 80 height 33
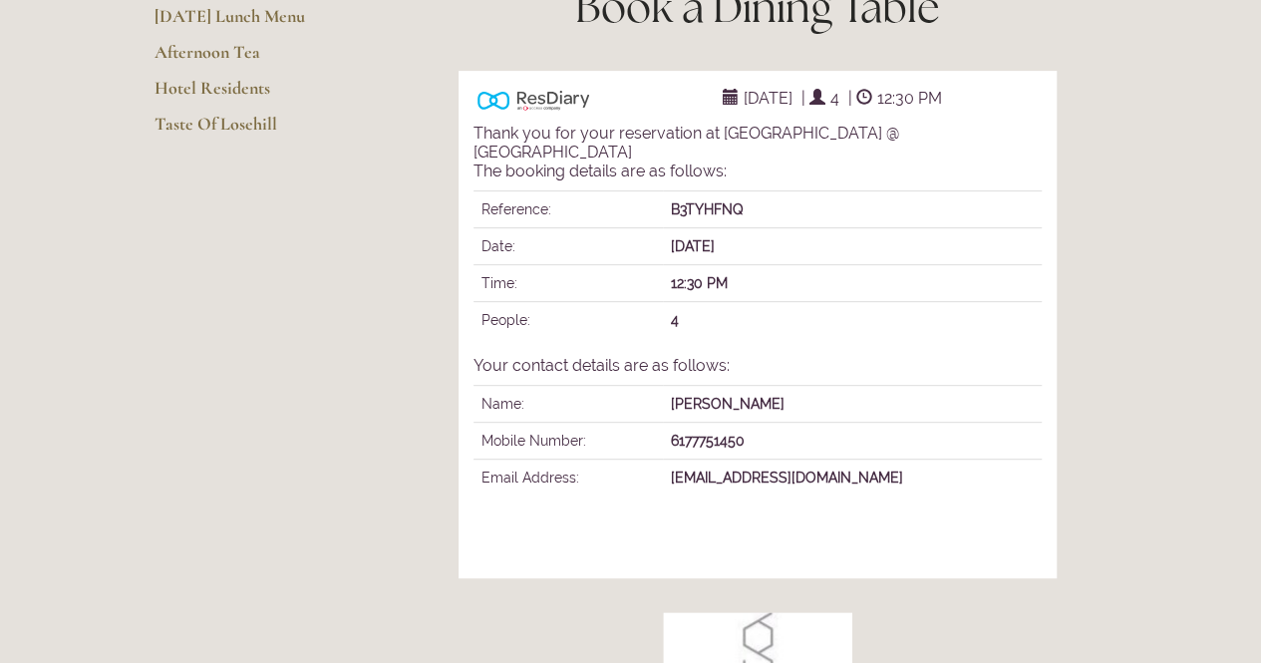
scroll to position [296, 0]
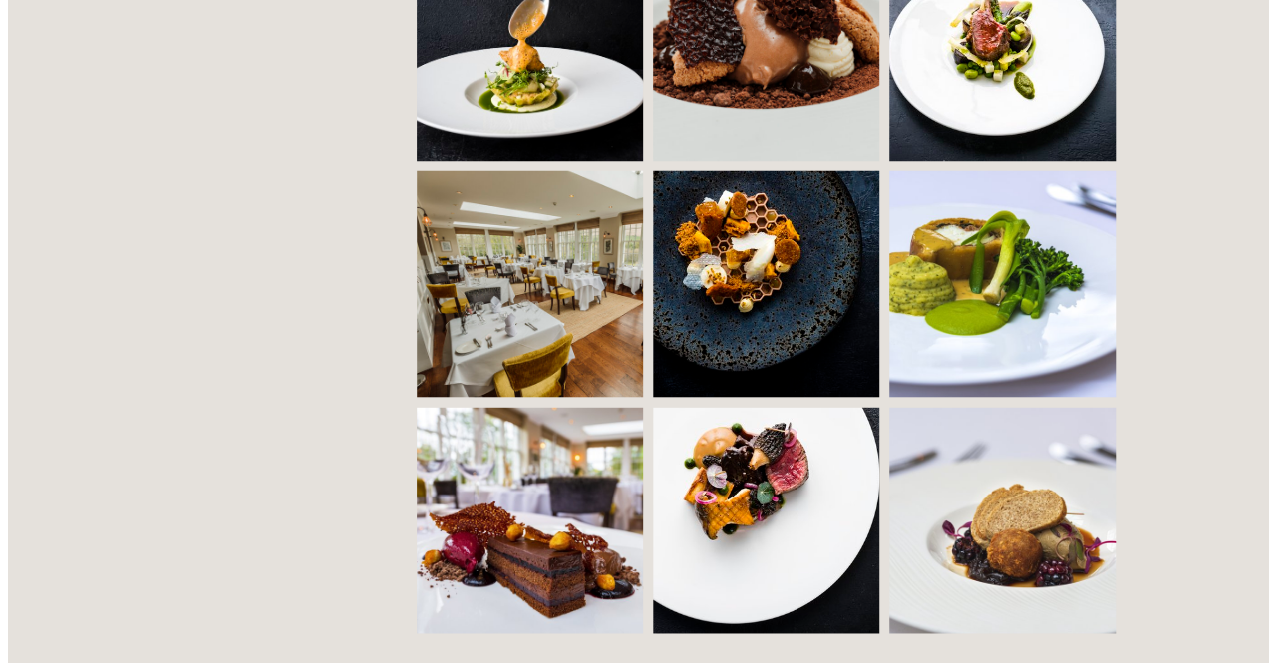
scroll to position [1790, 0]
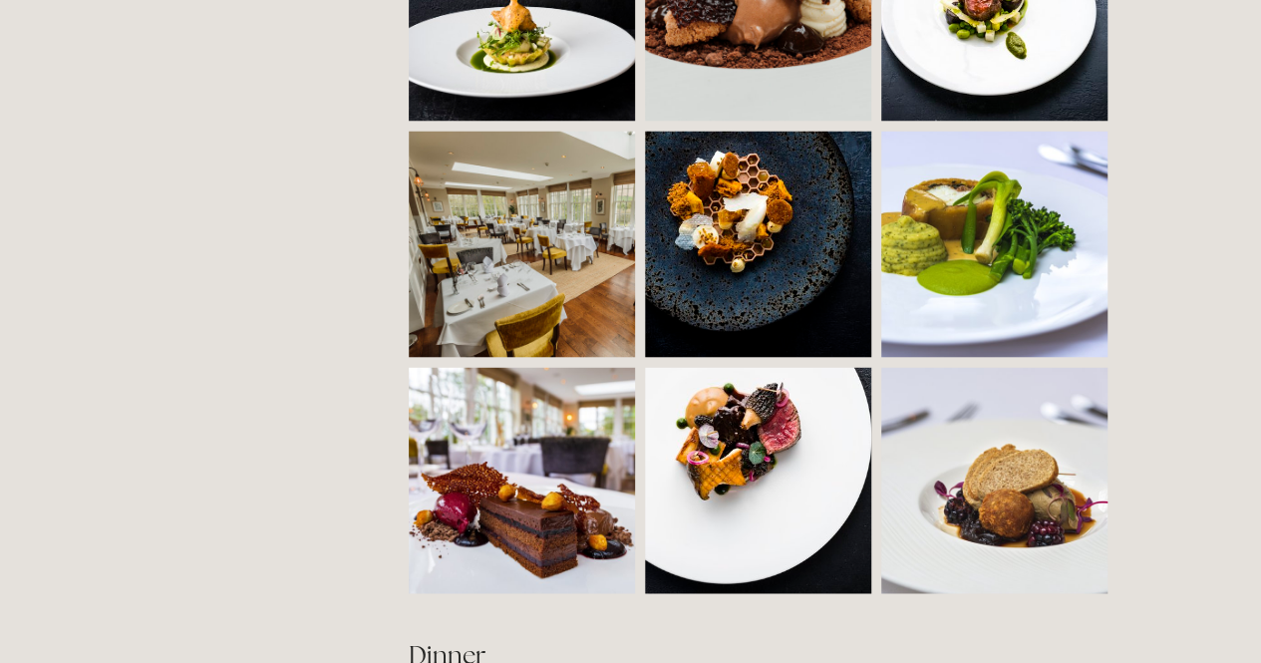
drag, startPoint x: 1266, startPoint y: 30, endPoint x: 1275, endPoint y: 180, distance: 150.8
click at [556, 216] on img at bounding box center [579, 244] width 340 height 226
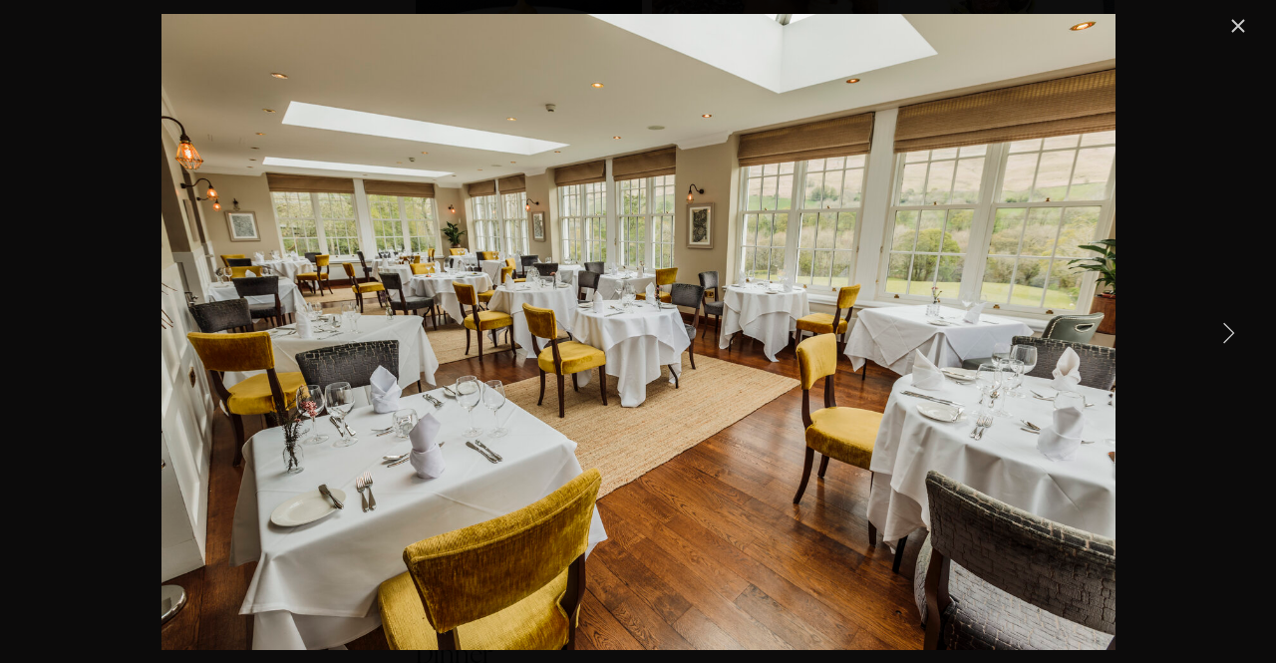
click at [1228, 331] on link "Next Item" at bounding box center [1229, 332] width 44 height 44
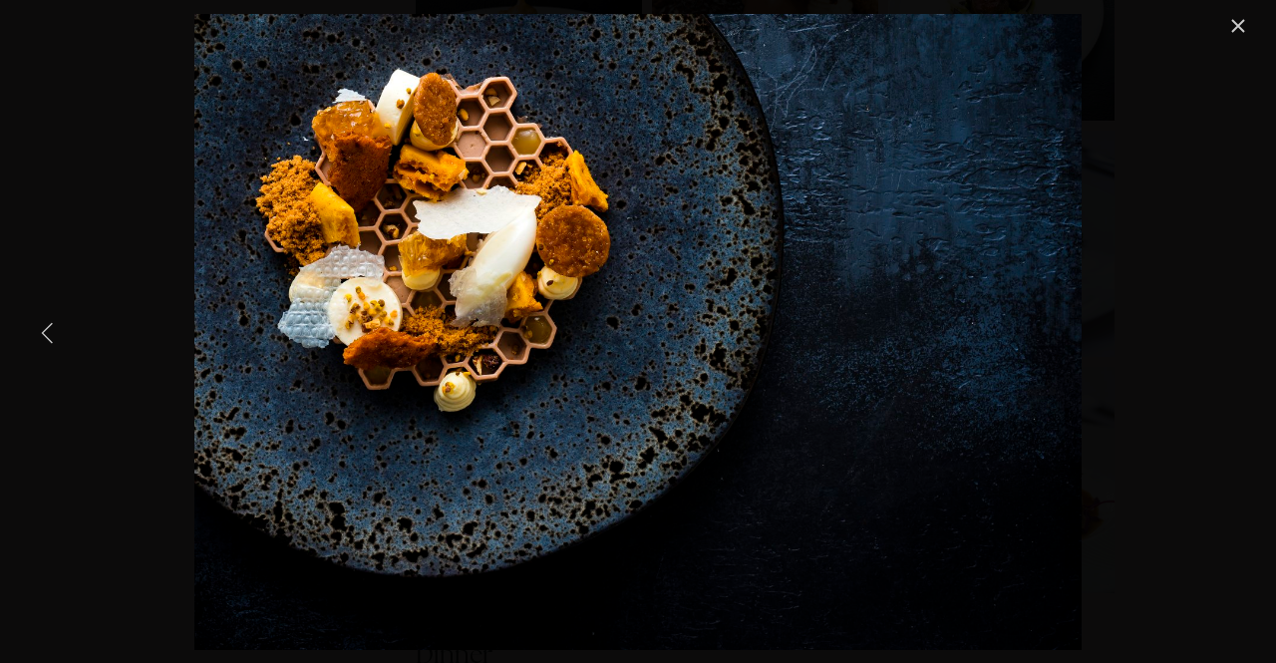
click at [46, 322] on link "Previous Item" at bounding box center [48, 332] width 44 height 44
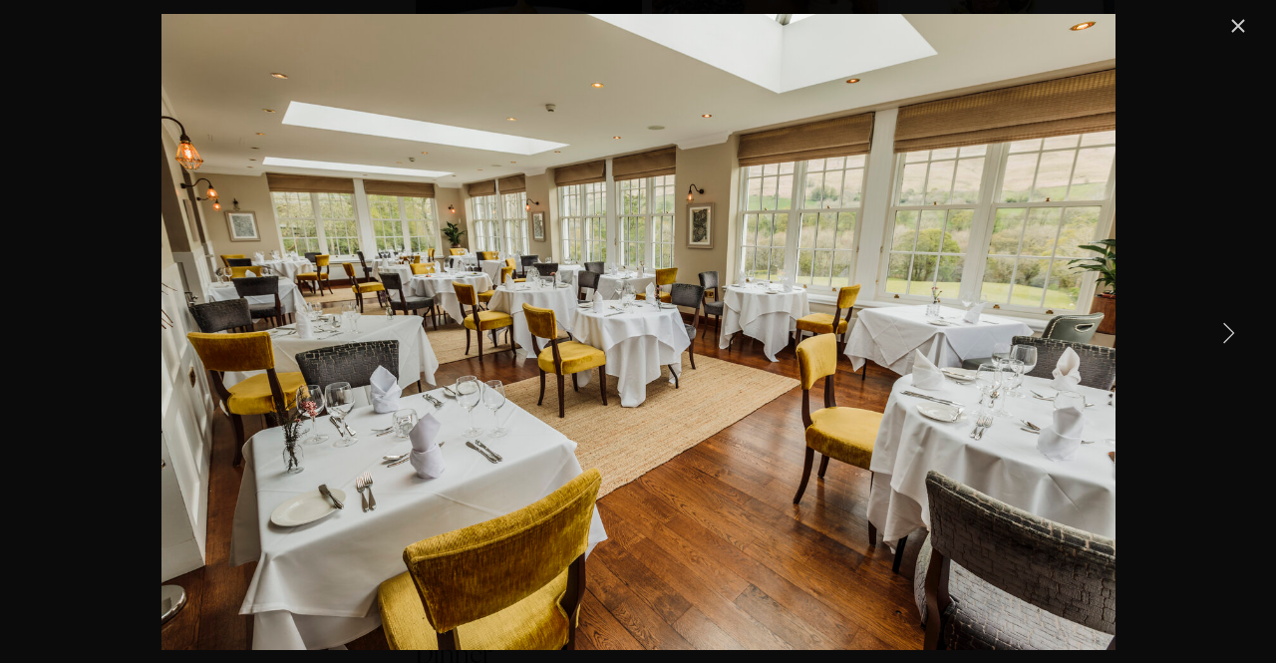
click at [1232, 332] on link "Next Item" at bounding box center [1229, 332] width 44 height 44
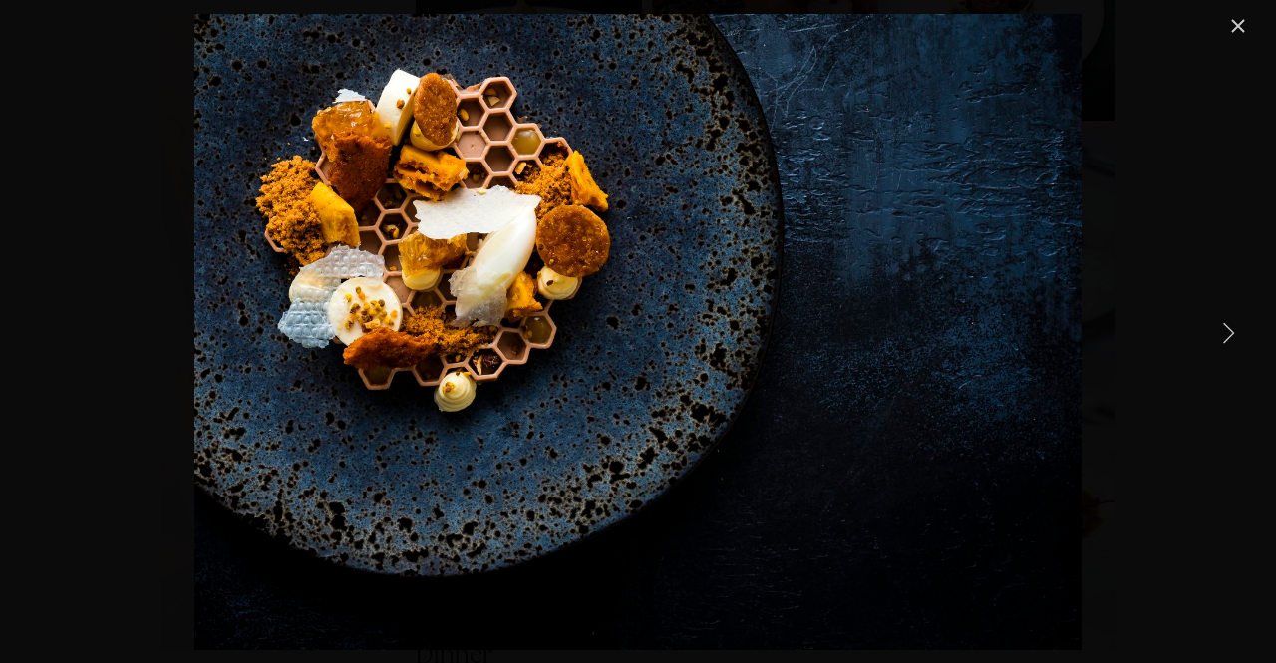
click at [1232, 332] on link "Next Item" at bounding box center [1229, 332] width 44 height 44
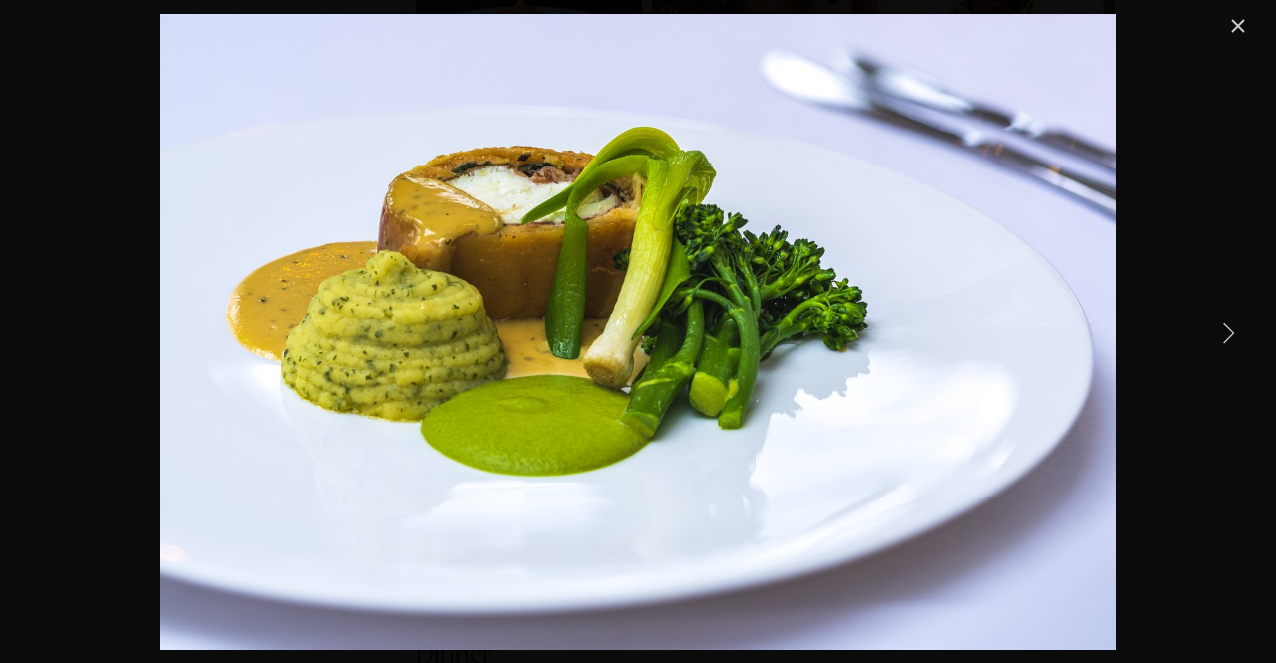
click at [1228, 330] on link "Next Item" at bounding box center [1229, 332] width 44 height 44
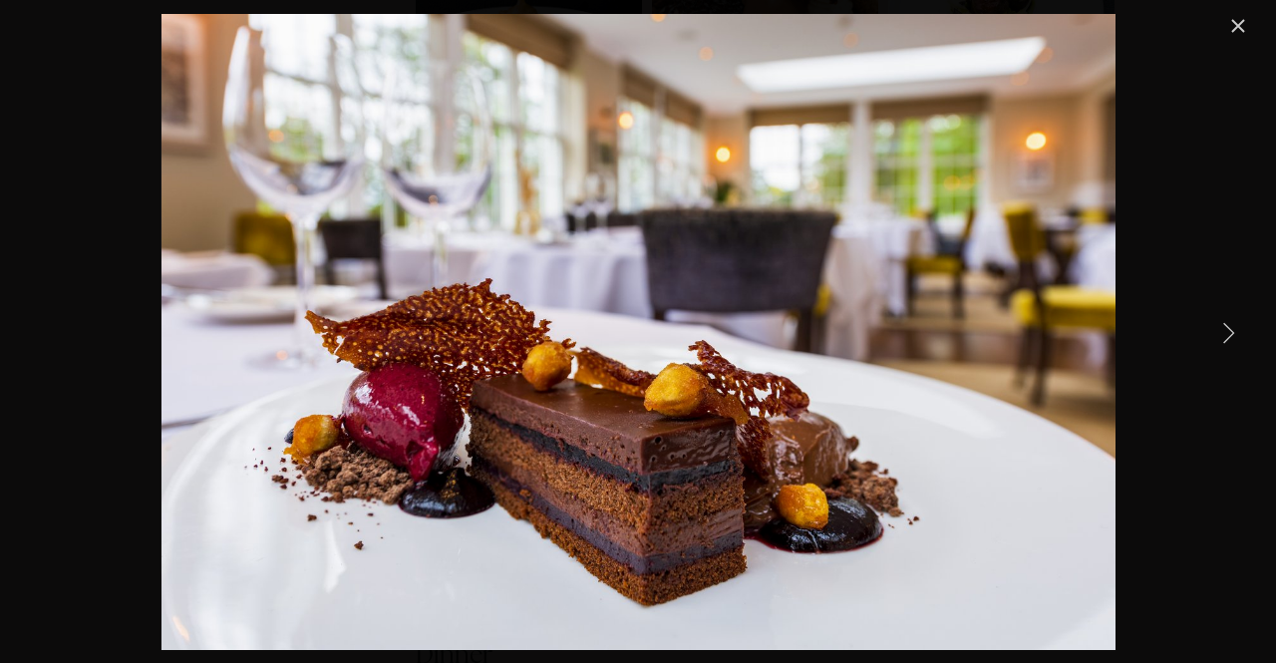
click at [1228, 330] on link "Next Item" at bounding box center [1229, 332] width 44 height 44
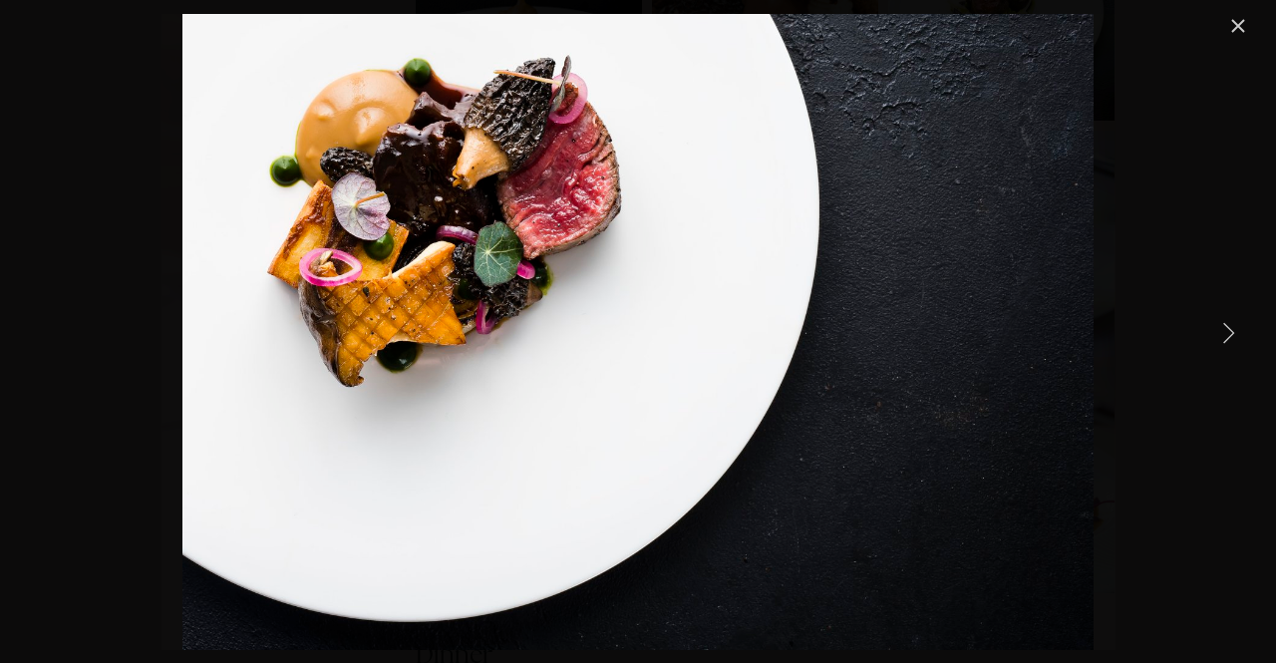
click at [1228, 330] on link "Next Item" at bounding box center [1229, 332] width 44 height 44
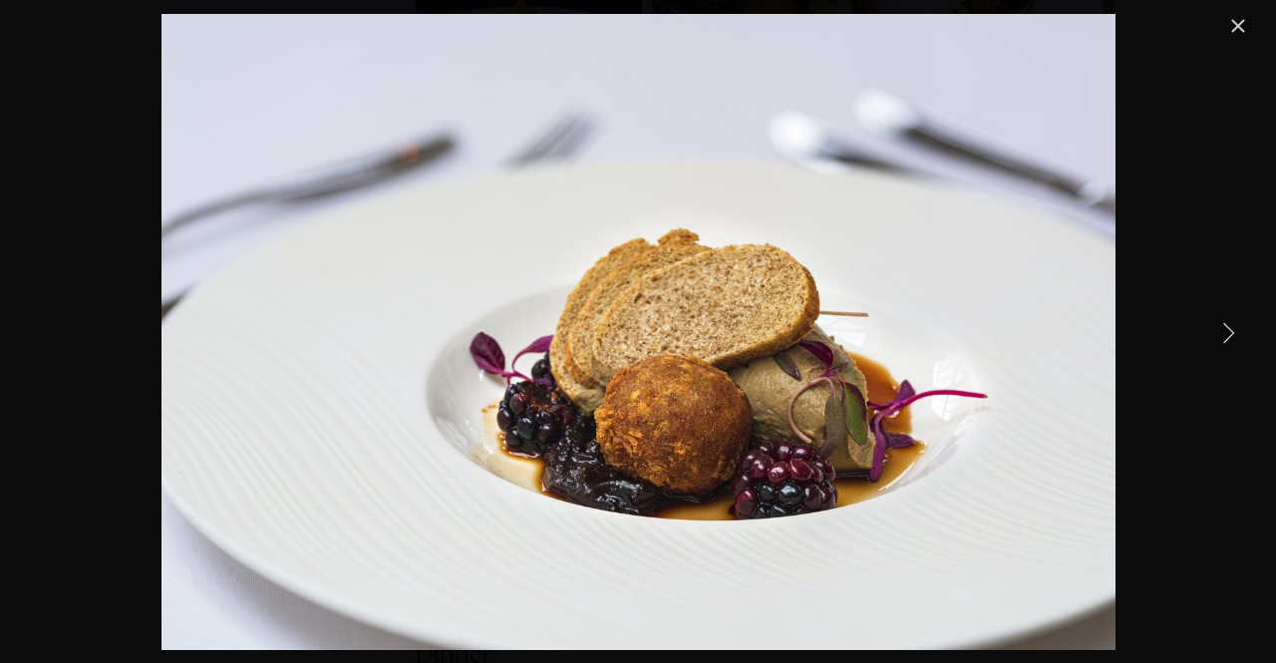
click at [1228, 330] on link "Next Item" at bounding box center [1229, 332] width 44 height 44
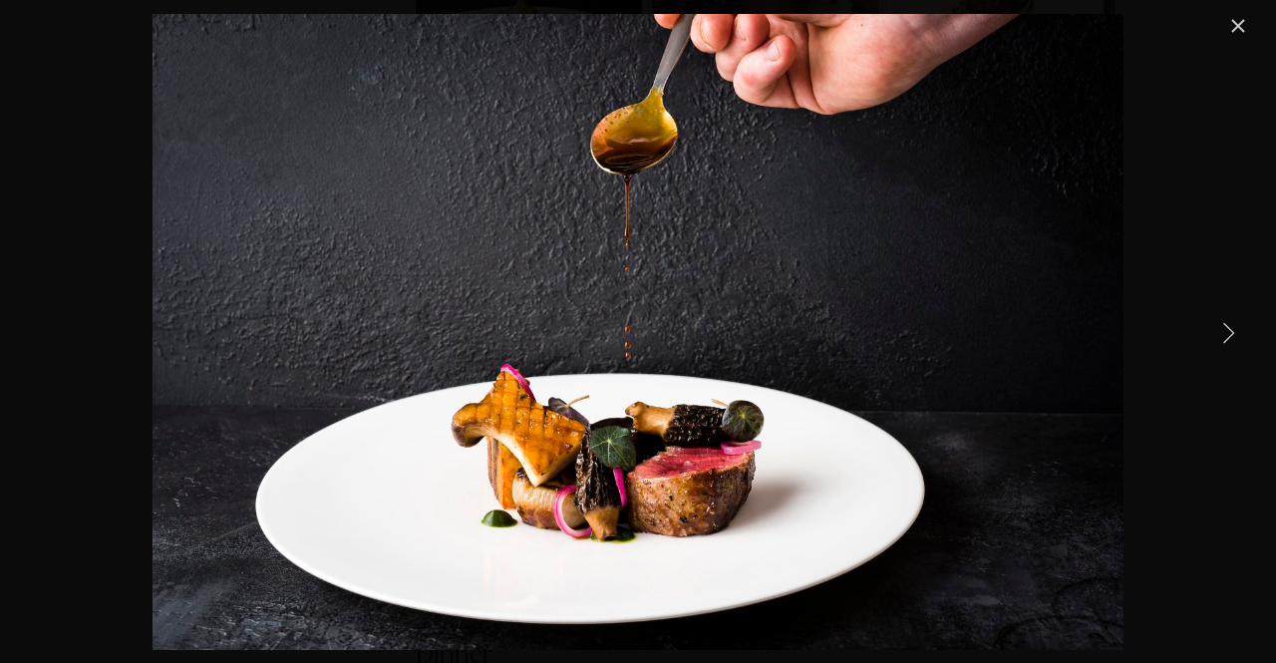
click at [1228, 330] on link "Next Item" at bounding box center [1229, 332] width 44 height 44
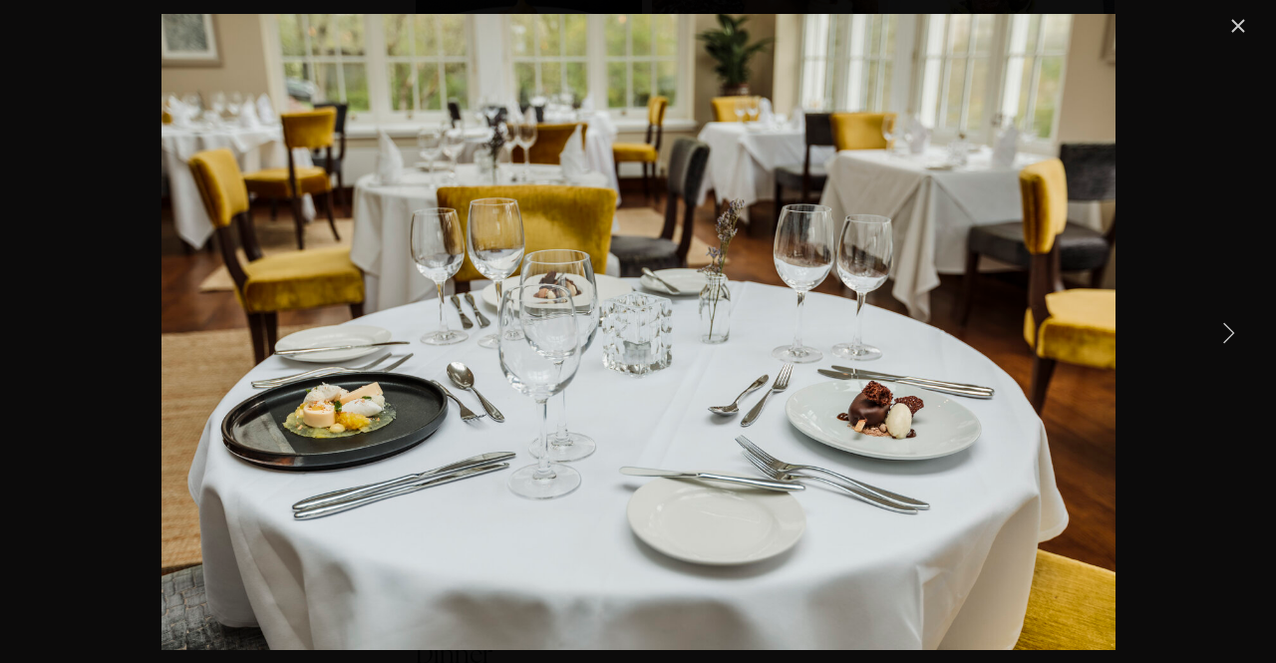
click at [1228, 330] on link "Next Item" at bounding box center [1229, 332] width 44 height 44
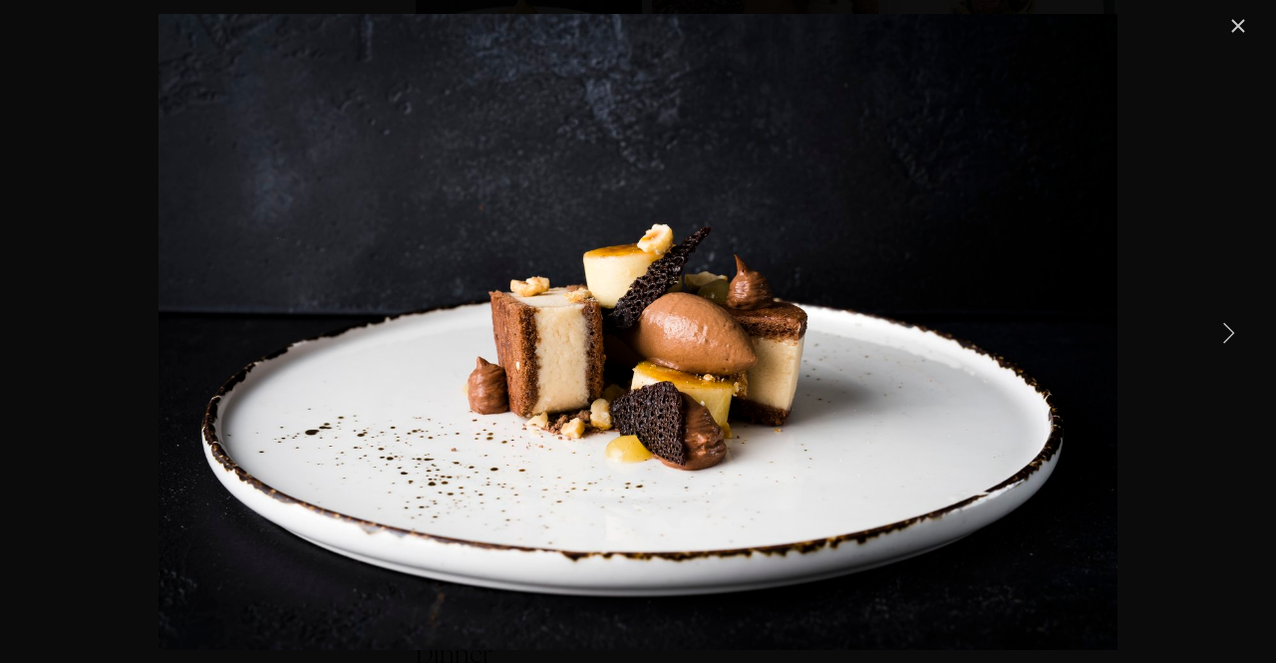
click at [1228, 330] on link "Next Item" at bounding box center [1229, 332] width 44 height 44
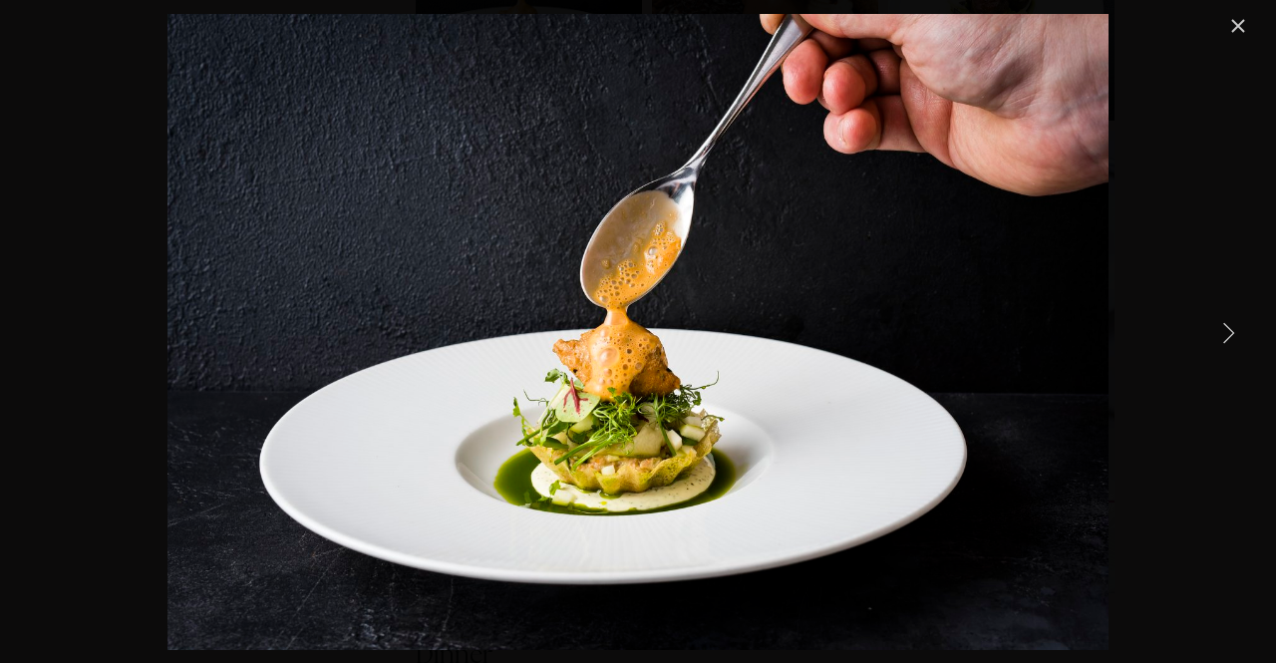
click at [1228, 330] on link "Next Item" at bounding box center [1229, 332] width 44 height 44
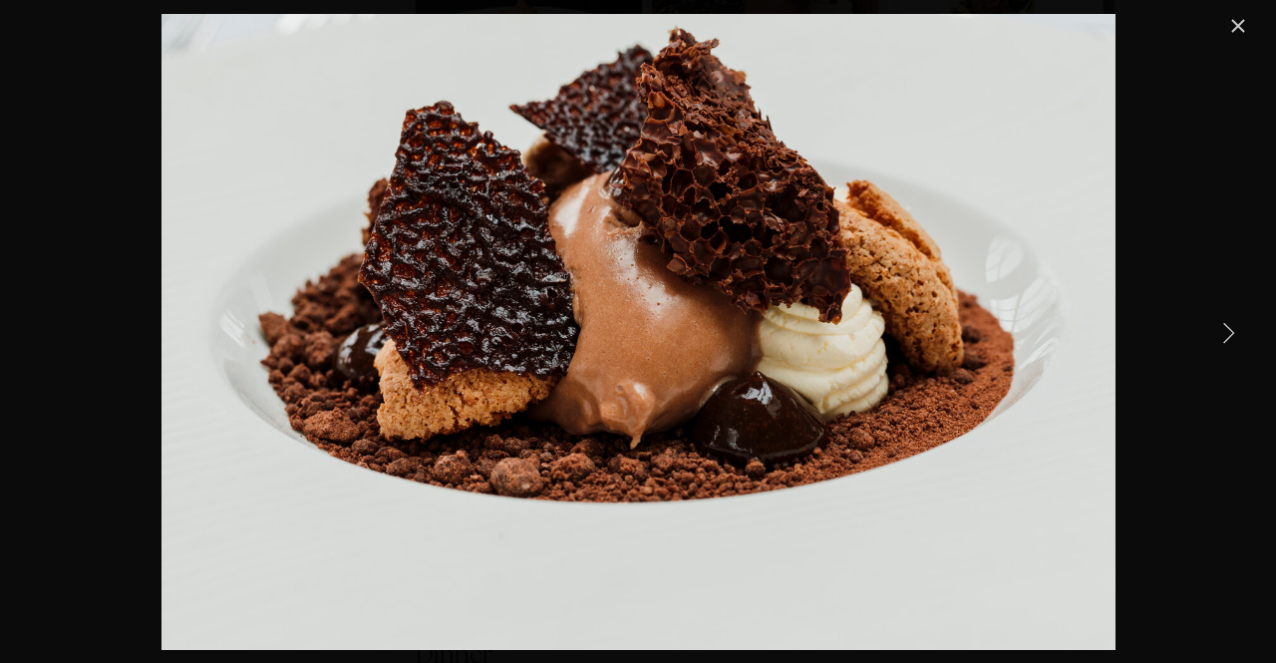
click at [1228, 330] on link "Next Item" at bounding box center [1229, 332] width 44 height 44
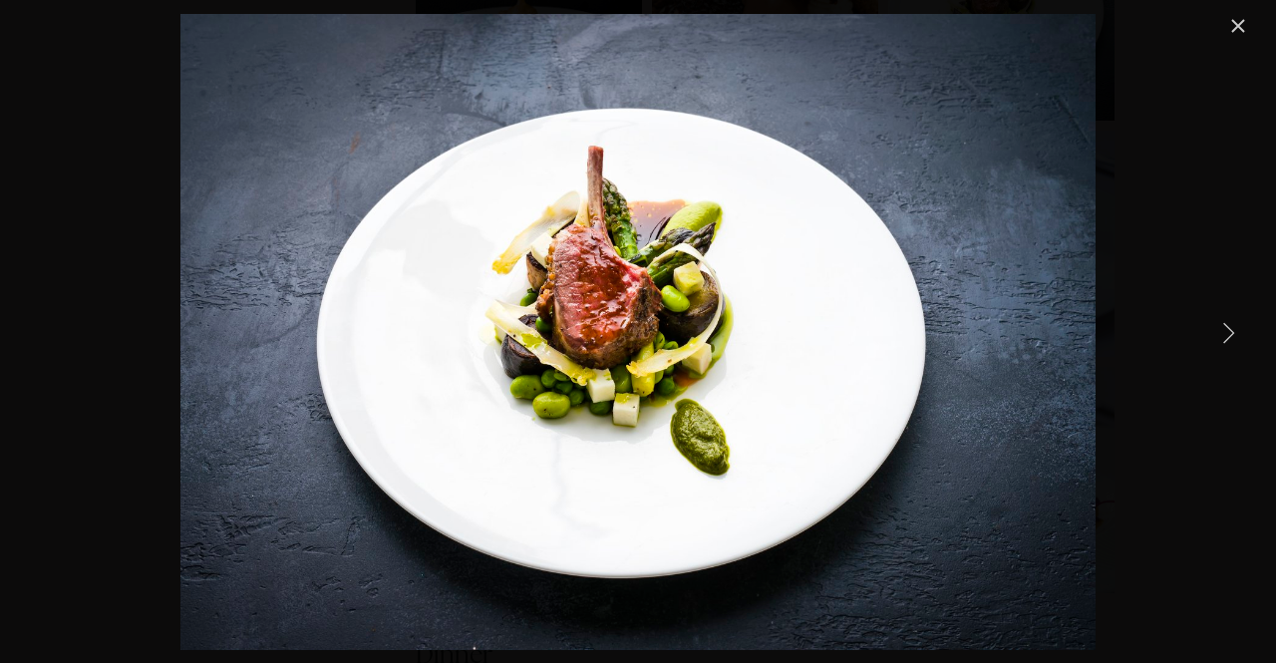
click at [1228, 330] on link "Next Item" at bounding box center [1229, 332] width 44 height 44
